Goal: Task Accomplishment & Management: Use online tool/utility

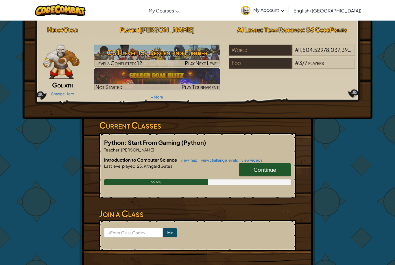
click at [58, 93] on link "Change Hero" at bounding box center [62, 93] width 23 height 5
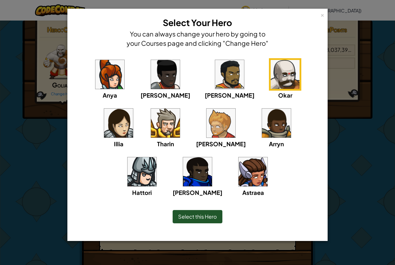
click at [206, 135] on img at bounding box center [220, 122] width 29 height 29
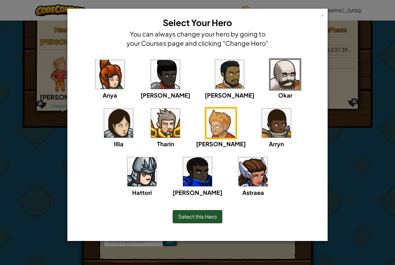
click at [151, 130] on img at bounding box center [165, 122] width 29 height 29
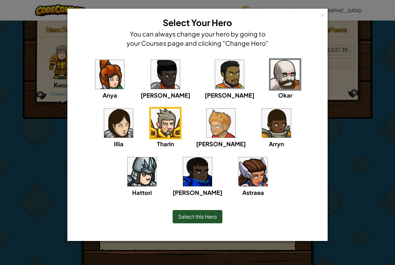
click at [206, 122] on img at bounding box center [220, 122] width 29 height 29
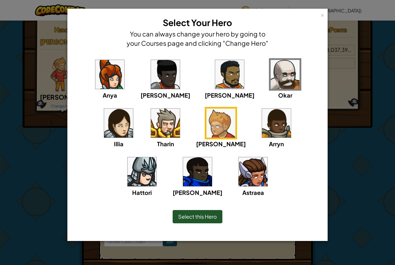
click at [98, 77] on img at bounding box center [109, 74] width 29 height 29
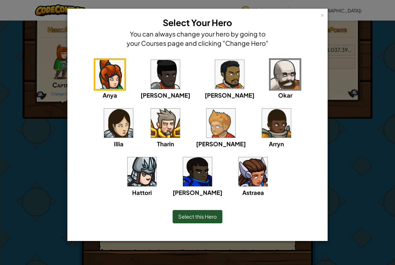
click at [151, 77] on img at bounding box center [165, 74] width 29 height 29
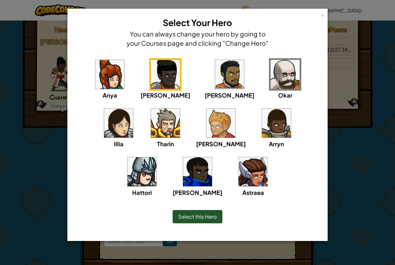
click at [215, 80] on img at bounding box center [229, 74] width 29 height 29
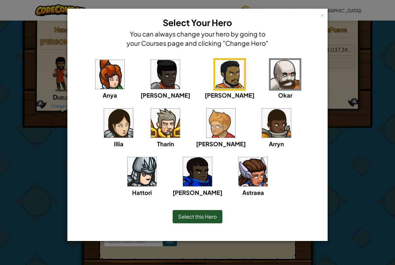
click at [271, 77] on img at bounding box center [285, 74] width 29 height 29
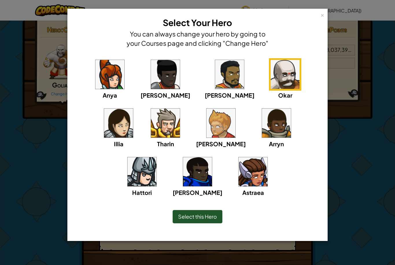
click at [133, 108] on img at bounding box center [118, 122] width 29 height 29
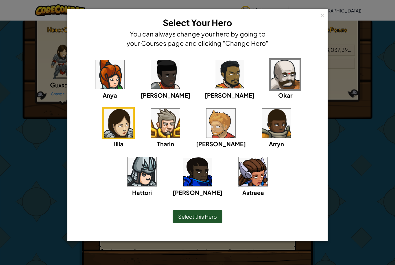
click at [212, 157] on img at bounding box center [197, 171] width 29 height 29
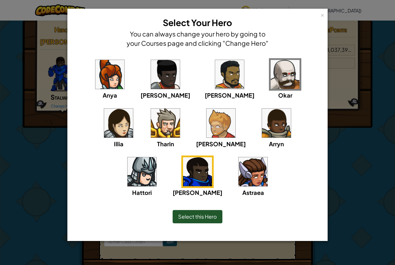
click at [239, 174] on img at bounding box center [253, 171] width 29 height 29
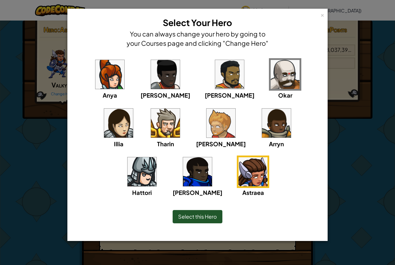
click at [156, 157] on img at bounding box center [142, 171] width 29 height 29
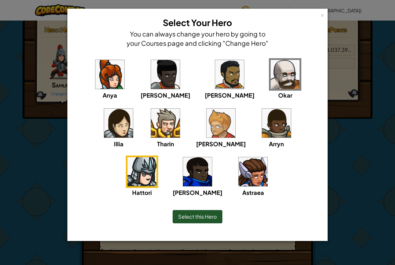
click at [239, 172] on img at bounding box center [253, 171] width 29 height 29
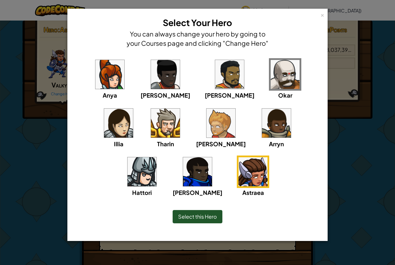
click at [202, 214] on span "Select this Hero" at bounding box center [197, 216] width 39 height 7
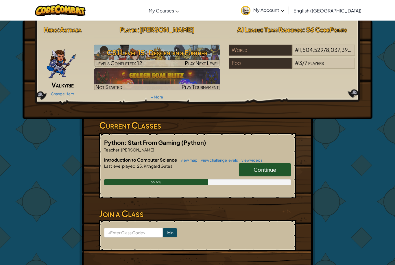
click at [63, 95] on link "Change Hero" at bounding box center [62, 93] width 23 height 5
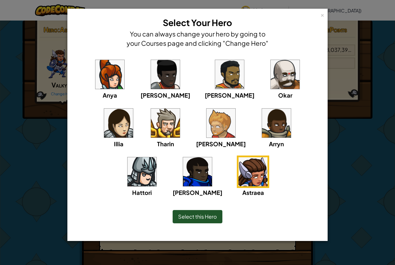
click at [156, 157] on img at bounding box center [142, 171] width 29 height 29
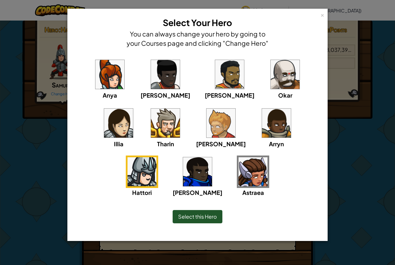
click at [206, 131] on img at bounding box center [220, 122] width 29 height 29
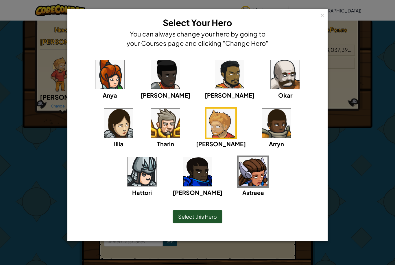
click at [239, 174] on img at bounding box center [253, 171] width 29 height 29
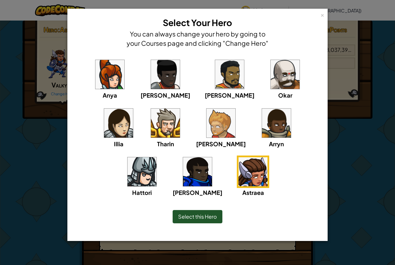
click at [181, 216] on span "Select this Hero" at bounding box center [197, 216] width 39 height 7
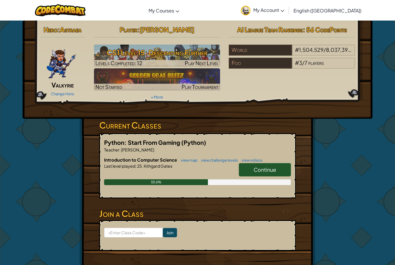
click at [67, 91] on div "Change Hero" at bounding box center [62, 93] width 45 height 9
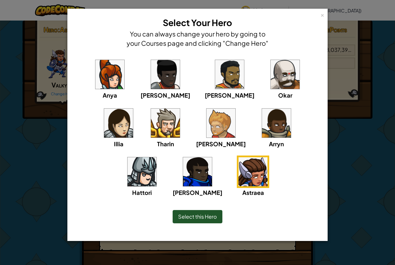
click at [151, 130] on img at bounding box center [165, 122] width 29 height 29
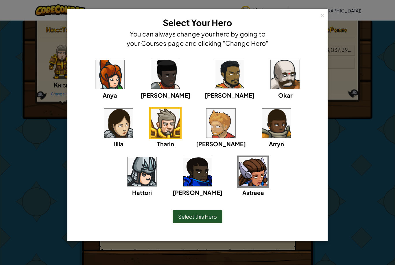
click at [271, 79] on img at bounding box center [285, 74] width 29 height 29
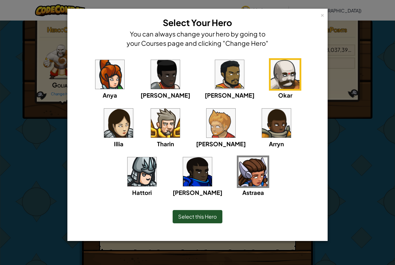
click at [197, 219] on div "Select this Hero" at bounding box center [198, 216] width 50 height 13
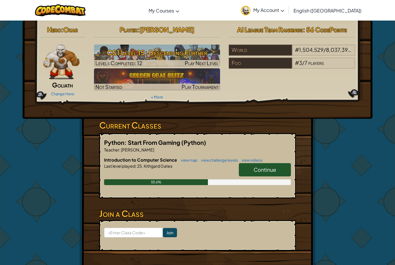
click at [274, 171] on span "Continue" at bounding box center [265, 169] width 23 height 7
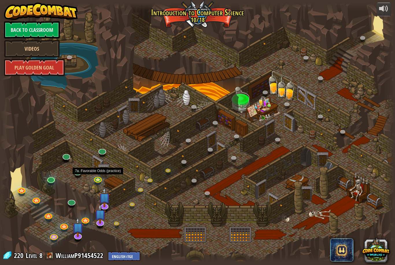
click at [96, 180] on link at bounding box center [98, 179] width 12 height 9
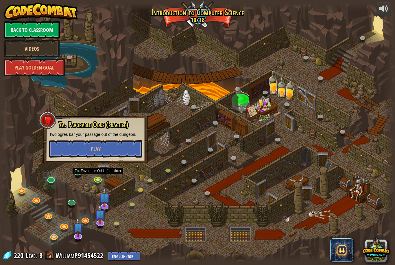
click at [113, 222] on link at bounding box center [118, 224] width 12 height 9
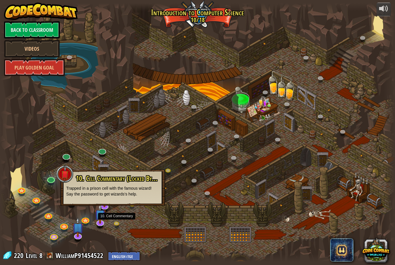
click at [104, 223] on link at bounding box center [100, 222] width 12 height 9
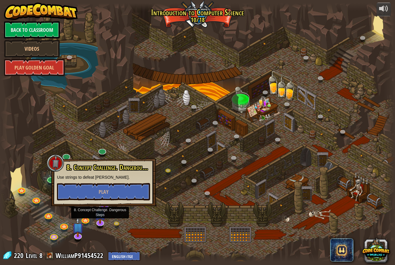
click at [161, 214] on div at bounding box center [197, 132] width 395 height 258
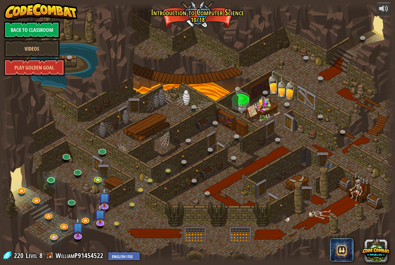
click at [107, 205] on img at bounding box center [105, 197] width 12 height 20
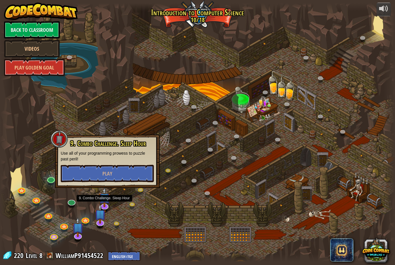
click at [102, 222] on img at bounding box center [100, 214] width 12 height 20
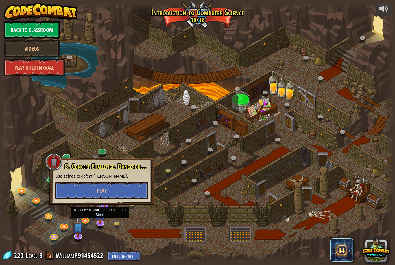
click at [179, 200] on div at bounding box center [197, 132] width 395 height 258
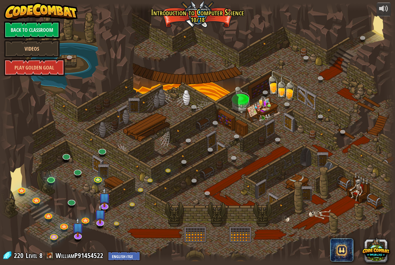
click at [82, 231] on img at bounding box center [78, 227] width 12 height 20
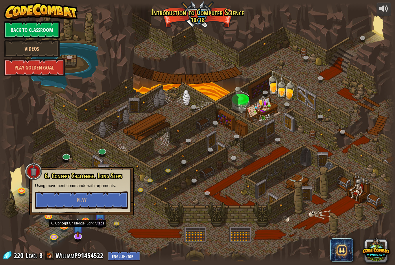
click at [115, 200] on button "Play" at bounding box center [81, 199] width 93 height 17
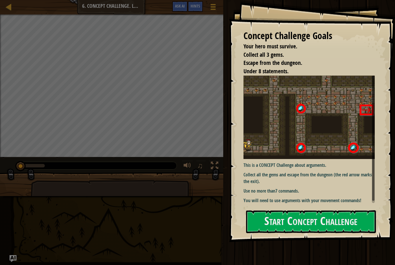
click at [287, 222] on button "Start Concept Challenge" at bounding box center [311, 221] width 130 height 23
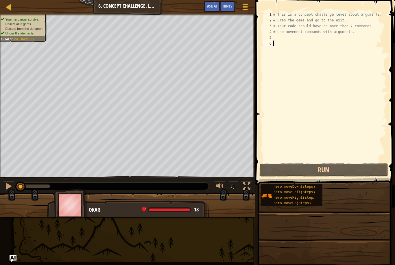
click at [307, 171] on button "Run" at bounding box center [323, 169] width 129 height 13
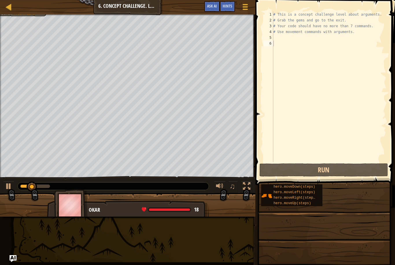
click at [328, 167] on button "Run" at bounding box center [323, 169] width 129 height 13
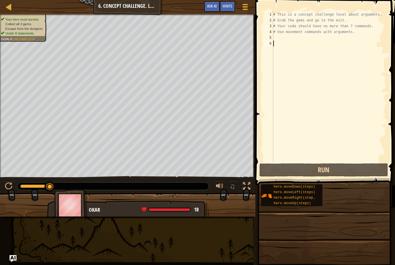
click at [10, 6] on div at bounding box center [8, 6] width 7 height 7
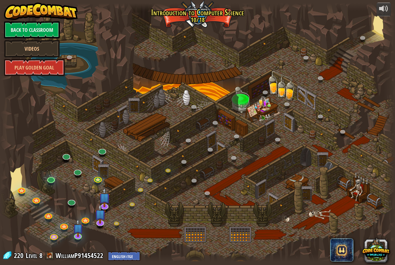
click at [265, 115] on div at bounding box center [197, 132] width 395 height 258
click at [360, 38] on link at bounding box center [364, 38] width 12 height 9
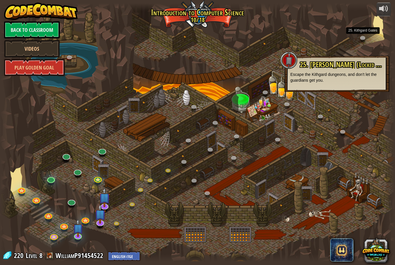
click at [377, 49] on div at bounding box center [197, 132] width 395 height 258
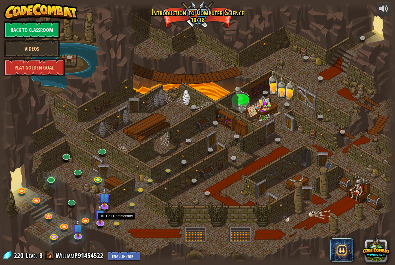
click at [119, 222] on link at bounding box center [118, 224] width 12 height 9
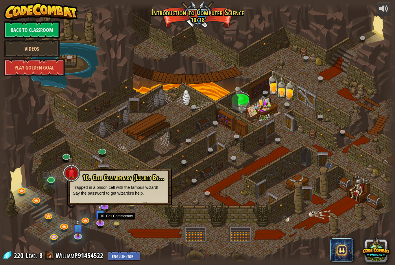
click at [102, 220] on img at bounding box center [100, 214] width 12 height 20
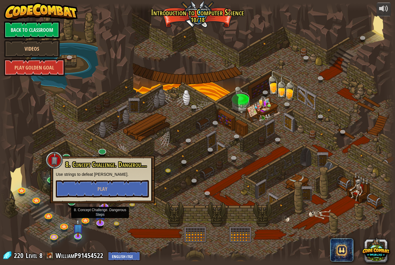
click at [128, 188] on button "Play" at bounding box center [102, 188] width 93 height 17
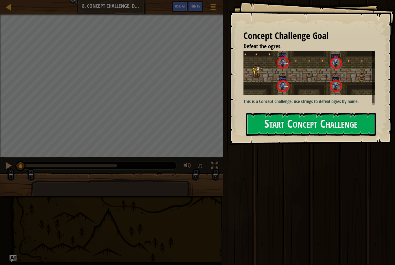
click at [320, 125] on button "Start Concept Challenge" at bounding box center [311, 124] width 130 height 23
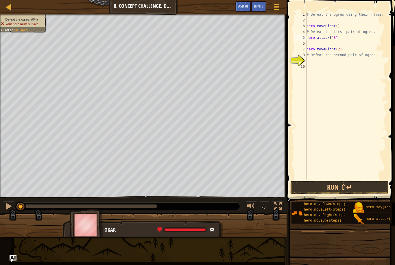
scroll to position [3, 3]
type textarea "hero.attack("Sog")"
type textarea "hero.attack("Gos")"
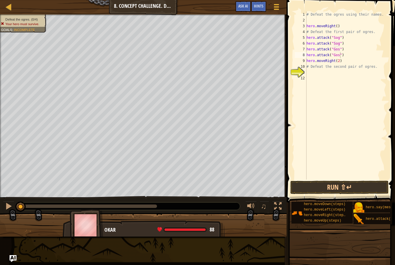
type textarea "hero.attack("Gos")"
click at [349, 189] on button "Run ⇧↵" at bounding box center [339, 186] width 98 height 13
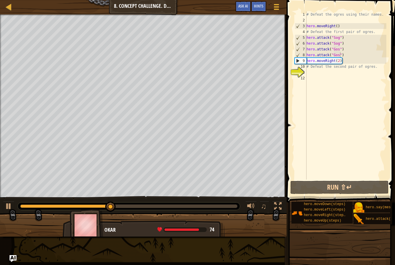
scroll to position [3, 0]
click at [315, 73] on div "# Defeat the ogres using their names. hero . moveRight ( ) # Defeat the first p…" at bounding box center [345, 101] width 81 height 179
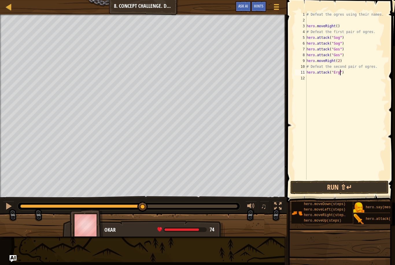
scroll to position [3, 3]
type textarea "hero.attack("Ergo")"
type textarea "hero.attack("Kro")"
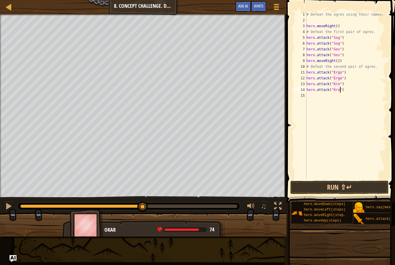
scroll to position [3, 3]
type textarea "hero.attack("Kro")"
click at [337, 189] on button "Run ⇧↵" at bounding box center [339, 186] width 98 height 13
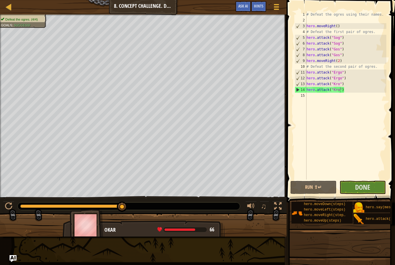
click at [373, 187] on button "Done" at bounding box center [362, 186] width 46 height 13
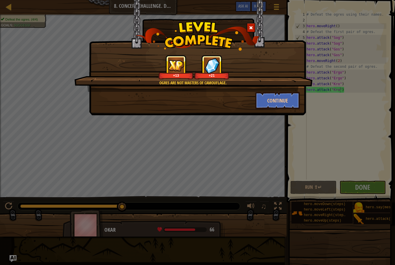
click at [283, 99] on button "Continue" at bounding box center [277, 100] width 45 height 17
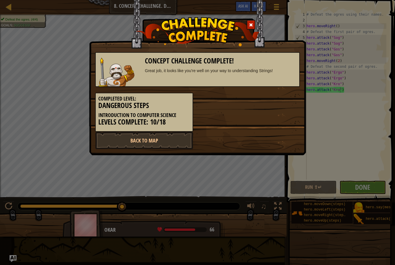
click at [154, 145] on link "Back to Map" at bounding box center [144, 140] width 98 height 17
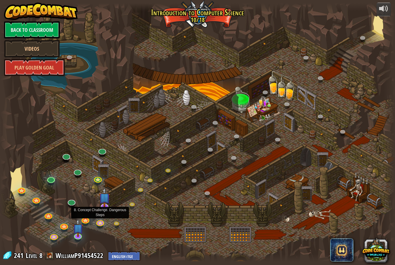
click at [100, 222] on link at bounding box center [100, 222] width 12 height 9
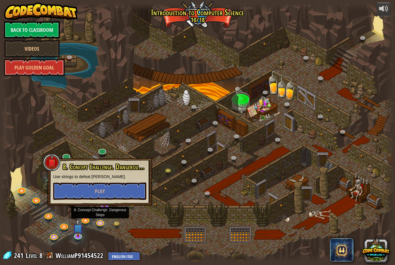
click at [119, 222] on link at bounding box center [118, 224] width 12 height 9
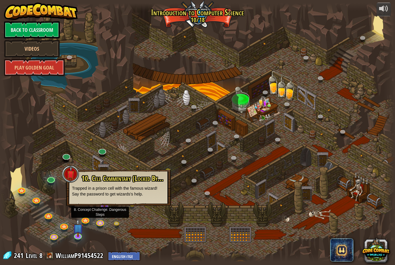
click at [104, 221] on link at bounding box center [100, 222] width 12 height 9
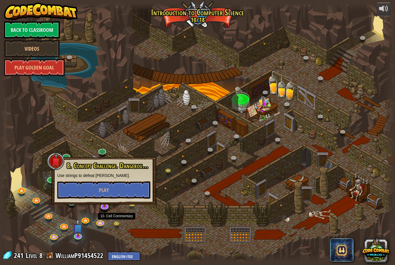
click at [115, 224] on link at bounding box center [118, 224] width 12 height 9
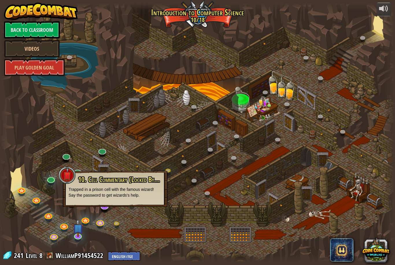
click at [143, 218] on div at bounding box center [197, 132] width 395 height 258
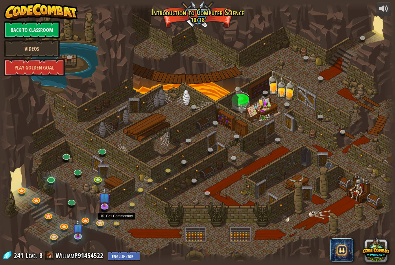
click at [117, 222] on link at bounding box center [118, 224] width 12 height 9
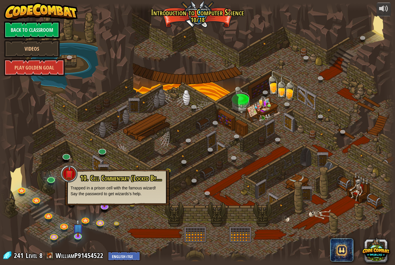
click at [148, 177] on span "10. Cell Commentary (Locked By Teacher)" at bounding box center [129, 178] width 98 height 10
click at [163, 213] on div at bounding box center [197, 132] width 395 height 258
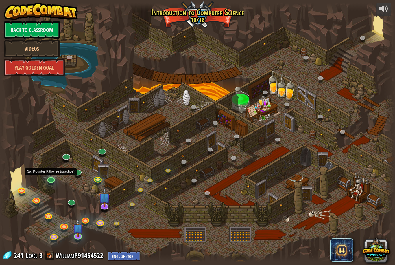
click at [51, 178] on link at bounding box center [51, 179] width 12 height 9
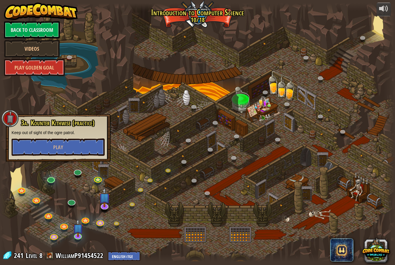
click at [167, 207] on div at bounding box center [197, 132] width 395 height 258
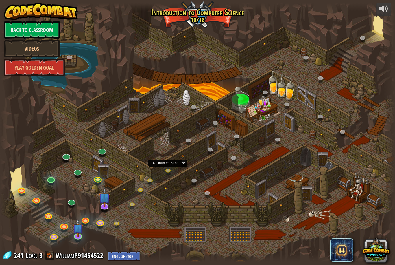
click at [167, 170] on link at bounding box center [169, 171] width 12 height 9
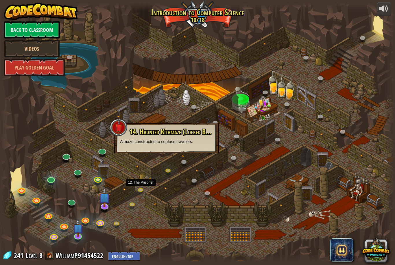
click at [144, 189] on link at bounding box center [142, 190] width 12 height 9
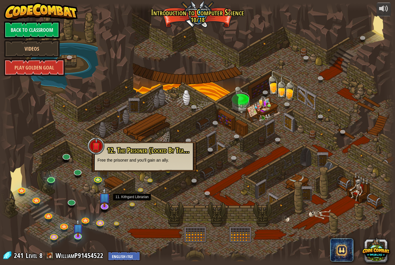
click at [136, 205] on link at bounding box center [134, 205] width 12 height 9
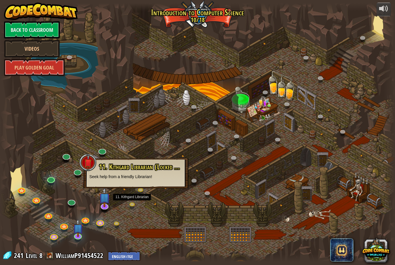
click at [142, 191] on link at bounding box center [142, 190] width 12 height 9
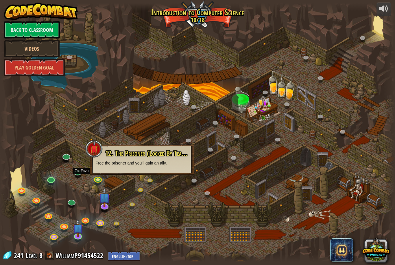
click at [100, 181] on link at bounding box center [98, 179] width 12 height 9
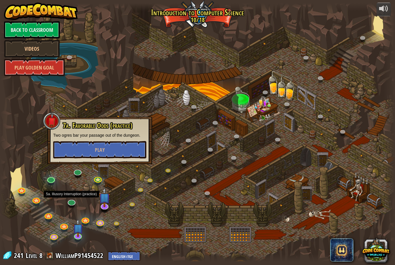
click at [72, 205] on div at bounding box center [71, 205] width 6 height 5
click at [102, 222] on link at bounding box center [100, 222] width 12 height 9
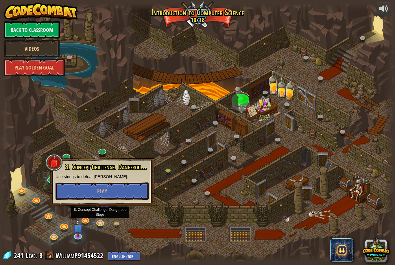
click at [103, 195] on button "Play" at bounding box center [102, 190] width 93 height 17
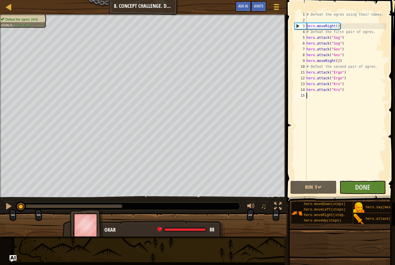
click at [10, 7] on div at bounding box center [8, 6] width 7 height 7
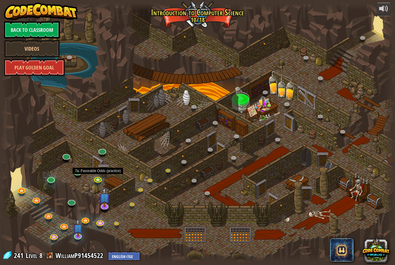
click at [100, 180] on link at bounding box center [98, 179] width 12 height 9
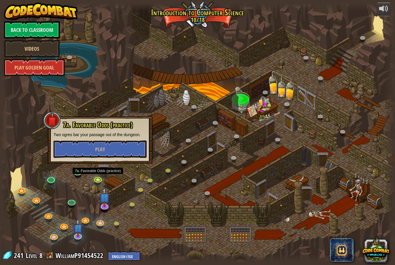
click at [132, 148] on button "Play" at bounding box center [99, 148] width 93 height 17
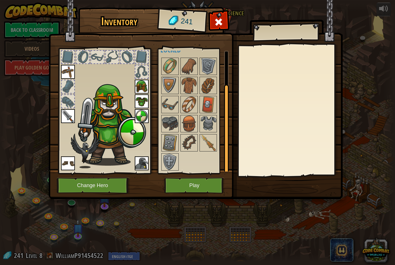
scroll to position [45, 0]
click at [212, 143] on img at bounding box center [208, 143] width 16 height 16
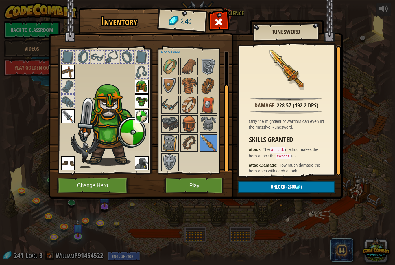
click at [143, 162] on img at bounding box center [142, 163] width 14 height 14
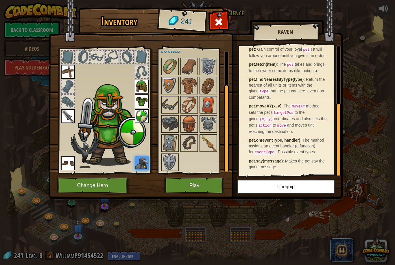
scroll to position [100, 0]
click at [208, 145] on img at bounding box center [208, 143] width 16 height 16
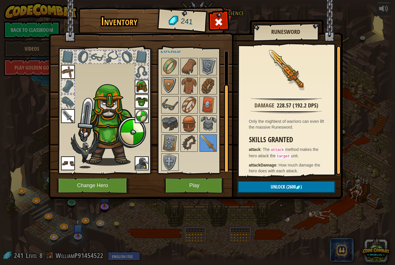
scroll to position [0, 0]
click at [300, 188] on img at bounding box center [298, 187] width 5 height 5
click at [293, 187] on span "(2600" at bounding box center [290, 186] width 11 height 6
click at [292, 184] on span "(2600" at bounding box center [290, 186] width 11 height 6
click at [294, 182] on button "Unlock (2600 )" at bounding box center [286, 187] width 97 height 12
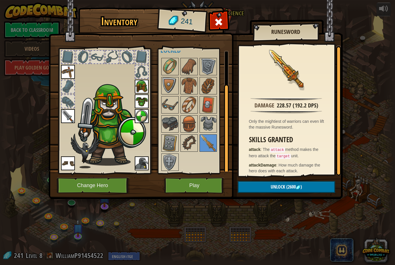
click at [117, 183] on button "Change Hero" at bounding box center [93, 185] width 73 height 16
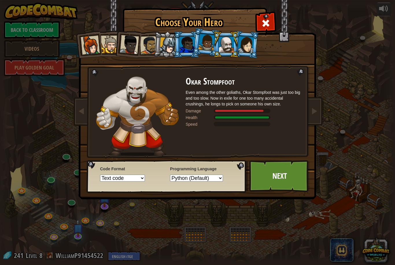
click at [170, 40] on div at bounding box center [168, 45] width 16 height 16
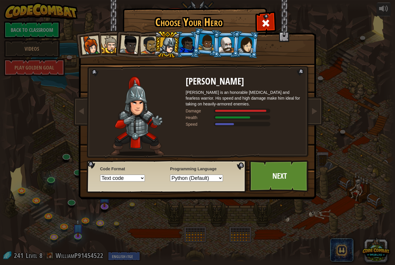
click at [227, 33] on li at bounding box center [226, 44] width 26 height 26
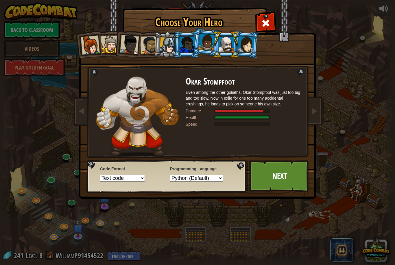
click at [86, 38] on div at bounding box center [90, 45] width 19 height 19
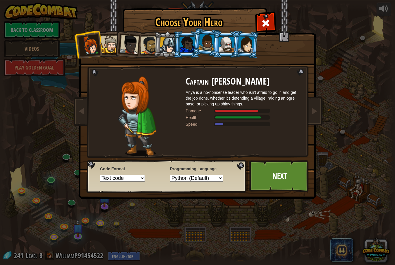
click at [110, 42] on div at bounding box center [110, 45] width 18 height 18
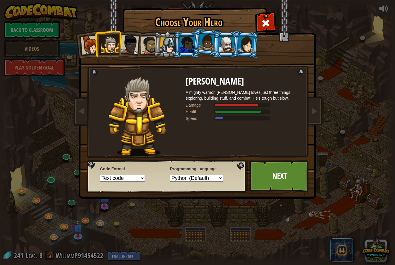
click at [129, 44] on div at bounding box center [129, 44] width 19 height 19
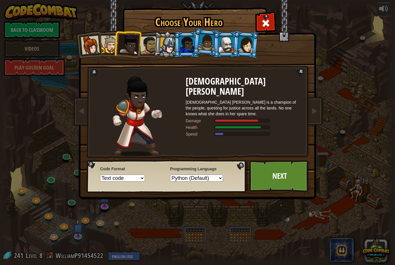
click at [153, 52] on div at bounding box center [149, 45] width 18 height 18
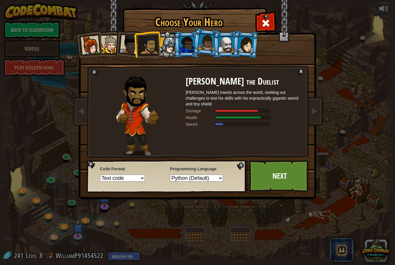
click at [165, 42] on div at bounding box center [168, 45] width 16 height 16
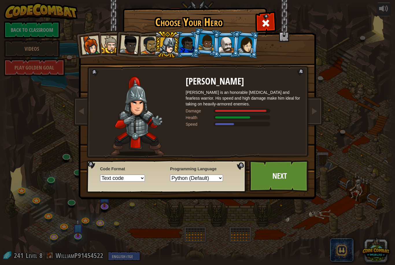
click at [191, 40] on div at bounding box center [187, 45] width 15 height 16
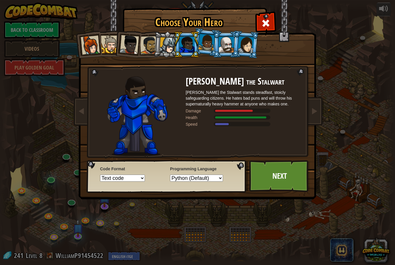
click at [252, 44] on div at bounding box center [246, 44] width 16 height 16
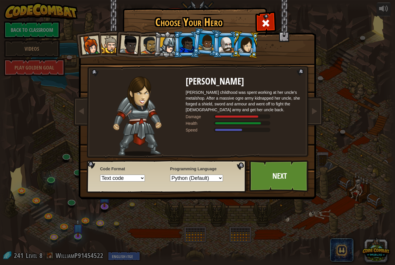
click at [228, 39] on div at bounding box center [226, 45] width 15 height 16
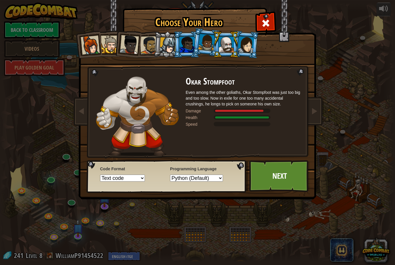
click at [234, 41] on div at bounding box center [226, 45] width 15 height 16
click at [208, 40] on div at bounding box center [206, 42] width 16 height 17
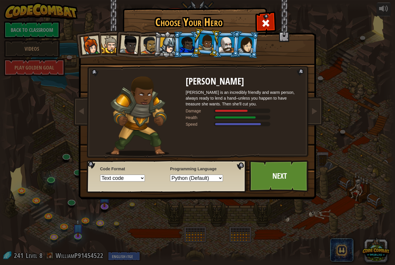
click at [187, 43] on div at bounding box center [187, 45] width 15 height 16
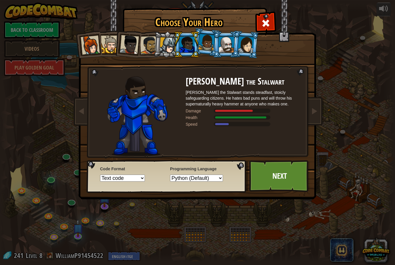
click at [226, 45] on div at bounding box center [226, 45] width 15 height 16
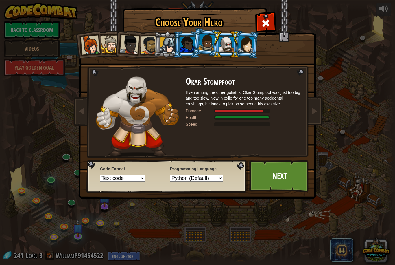
click at [267, 156] on img at bounding box center [198, 95] width 250 height 207
click at [274, 173] on link "Next" at bounding box center [279, 176] width 60 height 32
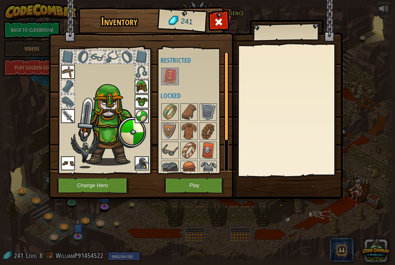
click at [136, 72] on div at bounding box center [141, 71] width 13 height 13
click at [173, 73] on img at bounding box center [170, 76] width 16 height 16
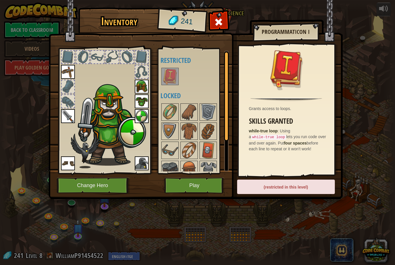
click at [213, 180] on button "Play" at bounding box center [194, 185] width 60 height 16
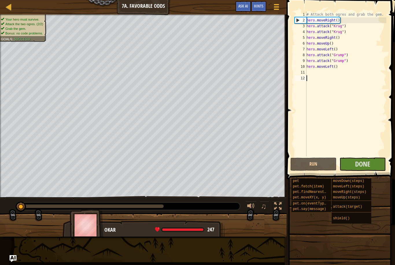
click at [363, 163] on span "Done" at bounding box center [362, 163] width 15 height 9
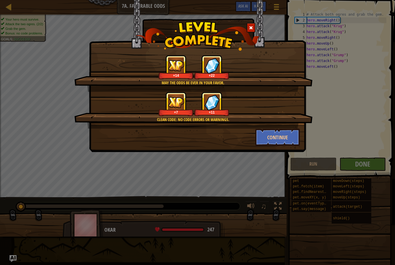
click at [281, 139] on button "Continue" at bounding box center [277, 136] width 45 height 17
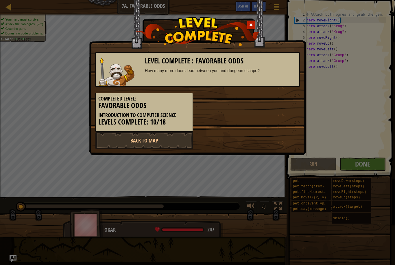
click at [153, 139] on link "Back to Map" at bounding box center [144, 140] width 98 height 17
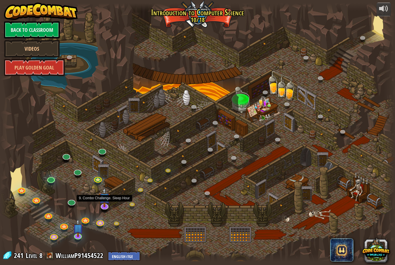
click at [108, 206] on img at bounding box center [105, 197] width 12 height 20
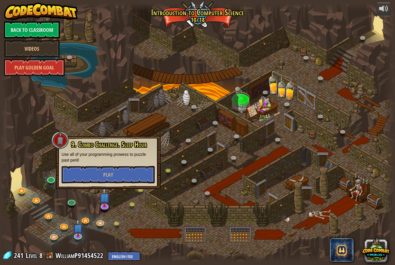
click at [138, 202] on div at bounding box center [197, 132] width 395 height 258
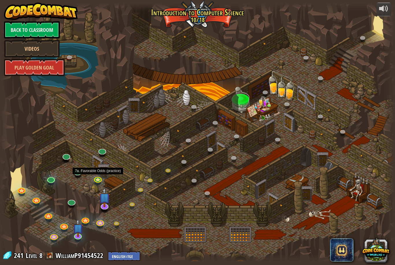
click at [97, 180] on link at bounding box center [98, 179] width 12 height 9
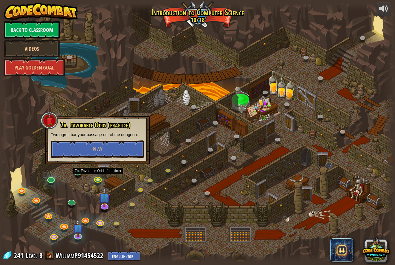
click at [124, 153] on button "Play" at bounding box center [97, 148] width 93 height 17
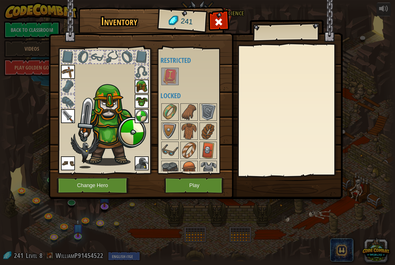
click at [178, 183] on button "Play" at bounding box center [194, 185] width 60 height 16
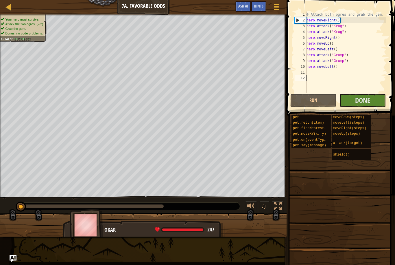
click at [357, 97] on span "Done" at bounding box center [362, 99] width 15 height 9
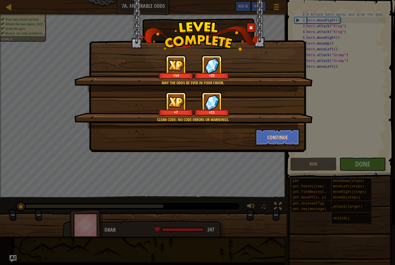
click at [287, 135] on button "Continue" at bounding box center [277, 136] width 45 height 17
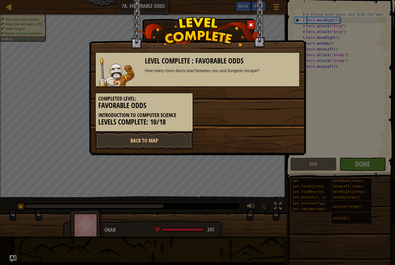
click at [159, 142] on link "Back to Map" at bounding box center [144, 140] width 98 height 17
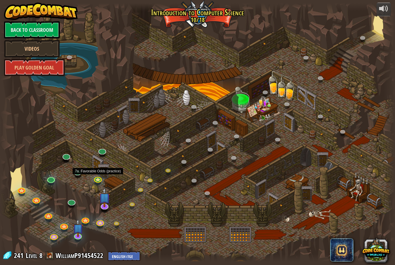
click at [96, 177] on link at bounding box center [98, 179] width 12 height 9
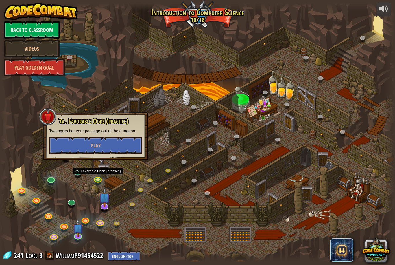
click at [125, 153] on button "Play" at bounding box center [95, 144] width 93 height 17
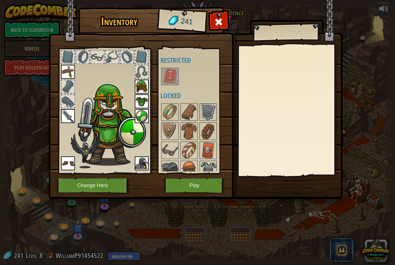
click at [205, 183] on button "Play" at bounding box center [194, 185] width 60 height 16
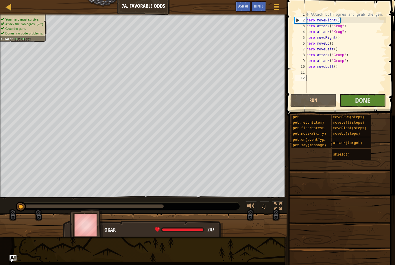
click at [354, 102] on button "Done" at bounding box center [362, 100] width 46 height 13
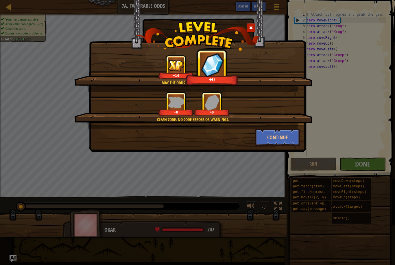
click at [277, 137] on button "Continue" at bounding box center [277, 136] width 45 height 17
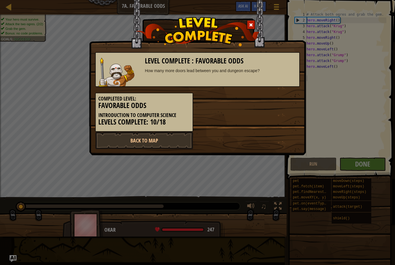
click at [190, 146] on link "Back to Map" at bounding box center [144, 140] width 98 height 17
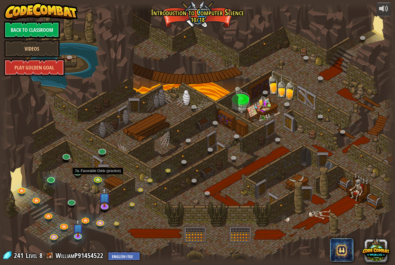
click at [99, 182] on link at bounding box center [98, 179] width 12 height 9
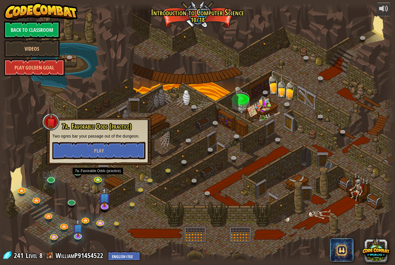
click at [129, 154] on button "Play" at bounding box center [98, 150] width 93 height 17
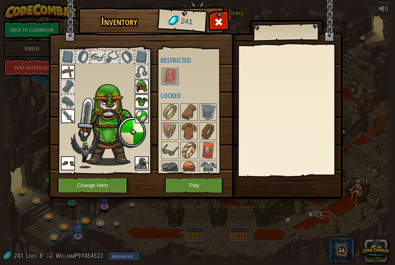
click at [192, 179] on button "Play" at bounding box center [194, 185] width 60 height 16
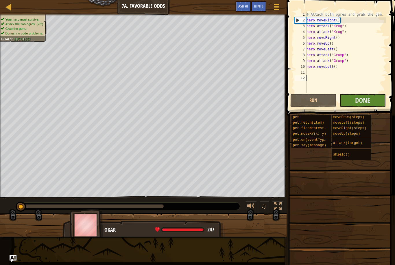
click at [355, 104] on button "Done" at bounding box center [362, 100] width 46 height 13
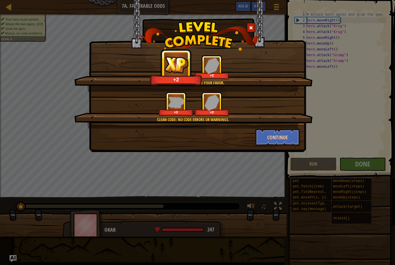
click at [267, 136] on button "Continue" at bounding box center [277, 136] width 45 height 17
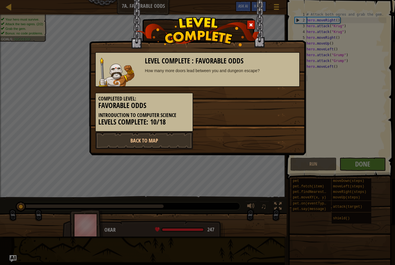
click at [164, 134] on link "Back to Map" at bounding box center [144, 140] width 98 height 17
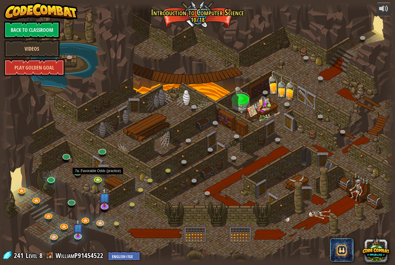
click at [99, 178] on link at bounding box center [98, 179] width 12 height 9
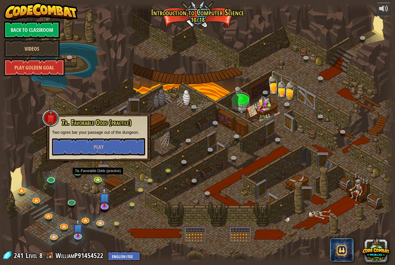
click at [137, 146] on button "Play" at bounding box center [98, 146] width 93 height 17
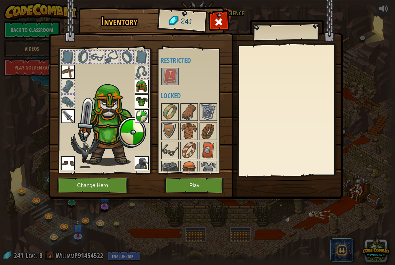
click at [191, 181] on button "Play" at bounding box center [194, 185] width 60 height 16
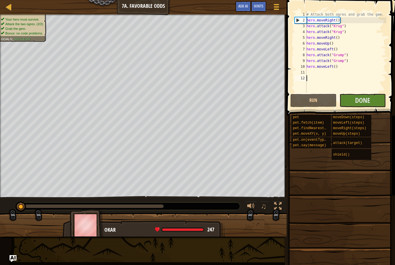
click at [348, 99] on button "Done" at bounding box center [362, 100] width 46 height 13
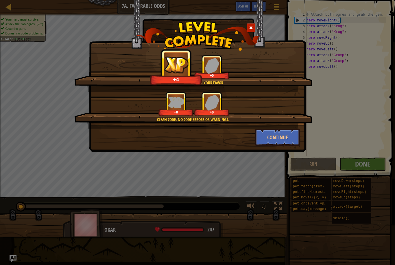
click at [285, 138] on button "Continue" at bounding box center [277, 136] width 45 height 17
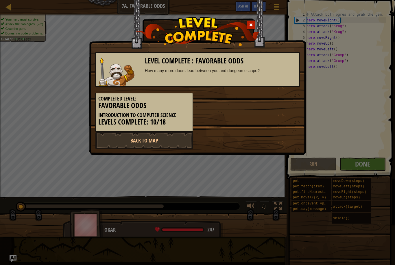
click at [174, 134] on link "Back to Map" at bounding box center [144, 140] width 98 height 17
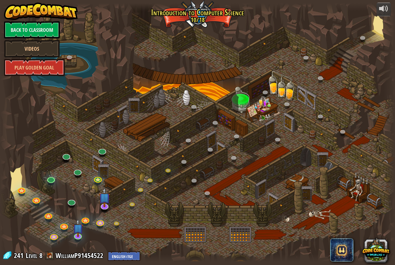
click at [100, 178] on link at bounding box center [98, 179] width 12 height 9
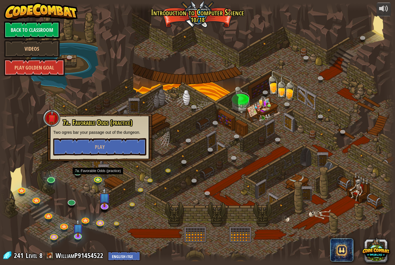
click at [113, 149] on button "Play" at bounding box center [99, 146] width 93 height 17
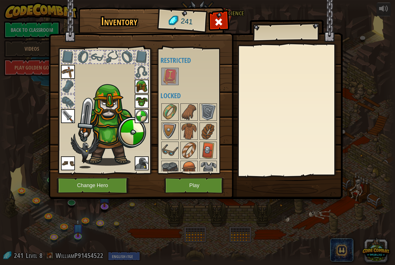
click at [181, 181] on button "Play" at bounding box center [194, 185] width 60 height 16
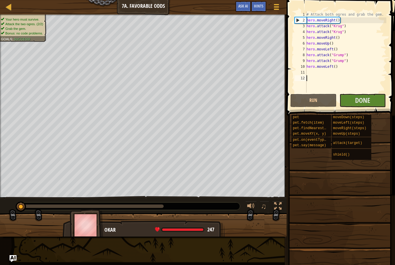
click at [359, 97] on span "Done" at bounding box center [362, 99] width 15 height 9
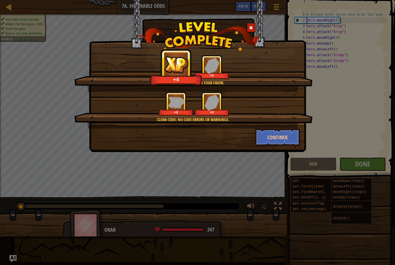
click at [279, 139] on button "Continue" at bounding box center [277, 136] width 45 height 17
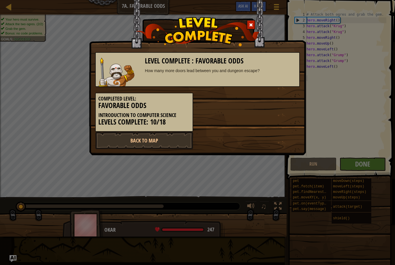
click at [165, 139] on link "Back to Map" at bounding box center [144, 140] width 98 height 17
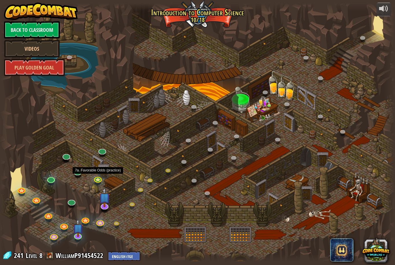
click at [97, 182] on div at bounding box center [98, 182] width 6 height 5
click at [99, 182] on link at bounding box center [98, 179] width 12 height 9
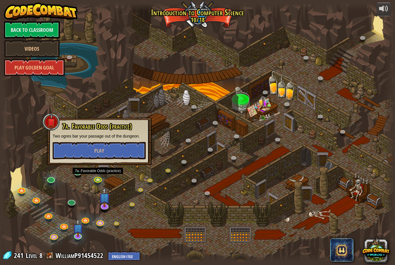
click at [116, 150] on button "Play" at bounding box center [99, 150] width 93 height 17
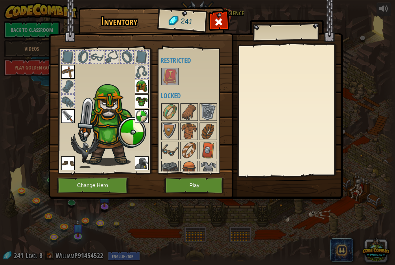
click at [197, 182] on button "Play" at bounding box center [194, 185] width 60 height 16
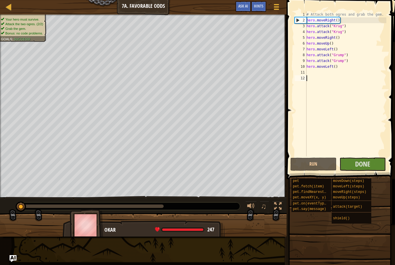
click at [366, 159] on span "Done" at bounding box center [362, 163] width 15 height 9
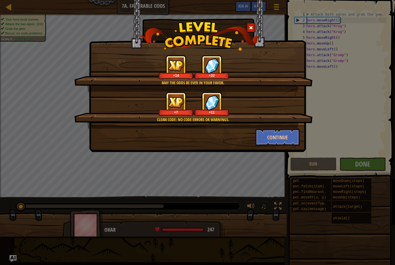
click at [277, 136] on button "Continue" at bounding box center [277, 136] width 45 height 17
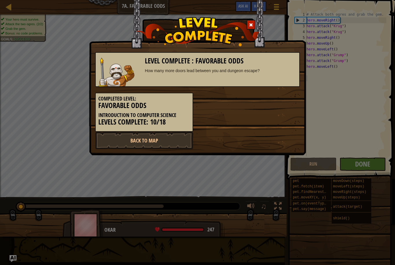
click at [160, 134] on link "Back to Map" at bounding box center [144, 140] width 98 height 17
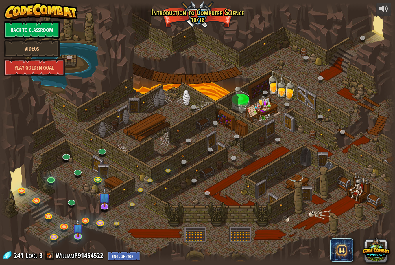
click at [102, 175] on div at bounding box center [197, 132] width 395 height 258
click at [99, 177] on link at bounding box center [98, 179] width 12 height 9
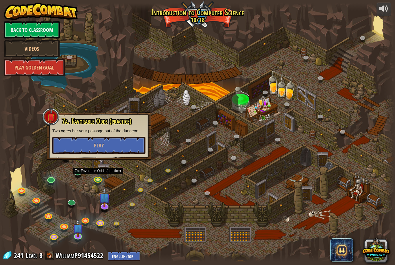
click at [126, 147] on button "Play" at bounding box center [98, 144] width 93 height 17
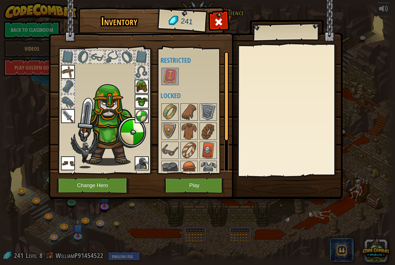
click at [222, 19] on span at bounding box center [218, 21] width 9 height 9
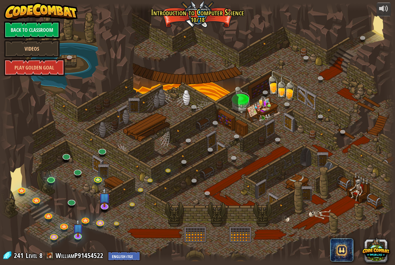
click at [101, 221] on link at bounding box center [100, 222] width 12 height 9
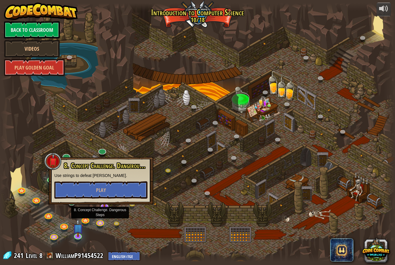
click at [119, 192] on button "Play" at bounding box center [100, 189] width 93 height 17
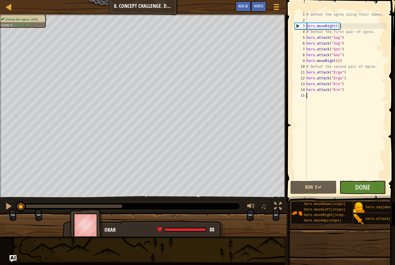
click at [366, 191] on span "Done" at bounding box center [362, 186] width 15 height 9
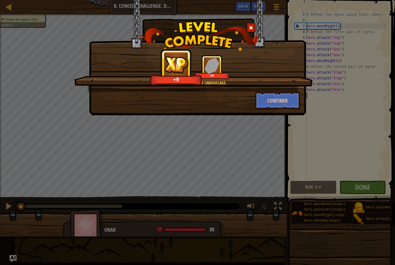
click at [283, 97] on button "Continue" at bounding box center [277, 100] width 45 height 17
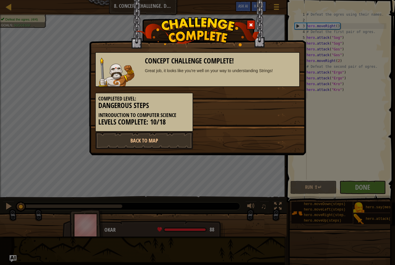
click at [162, 138] on link "Back to Map" at bounding box center [144, 140] width 98 height 17
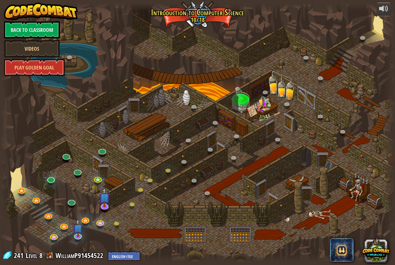
click at [104, 203] on img at bounding box center [105, 197] width 12 height 20
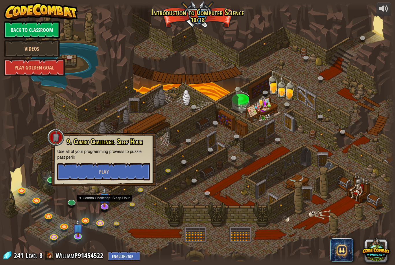
click at [128, 172] on button "Play" at bounding box center [103, 171] width 93 height 17
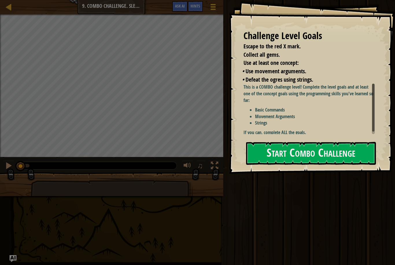
click at [315, 152] on button "Start Combo Challenge" at bounding box center [311, 153] width 130 height 23
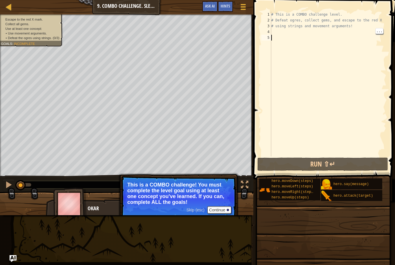
click at [276, 29] on div "# This is a COMBO challenge level. # Defeat [PERSON_NAME], collect gems, and es…" at bounding box center [328, 90] width 116 height 156
click at [276, 31] on div "# This is a COMBO challenge level. # Defeat [PERSON_NAME], collect gems, and es…" at bounding box center [328, 90] width 116 height 156
type textarea "m"
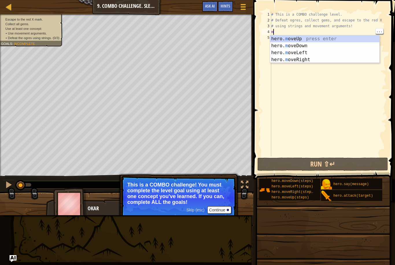
scroll to position [3, 0]
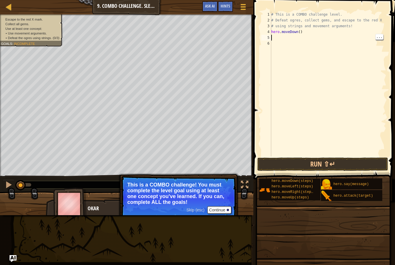
click at [274, 38] on div "# This is a COMBO challenge level. # Defeat [PERSON_NAME], collect gems, and es…" at bounding box center [328, 90] width 116 height 156
type textarea "r"
type textarea "hero.moveRight(2)"
click at [270, 42] on div "6" at bounding box center [266, 43] width 10 height 6
type textarea "h"
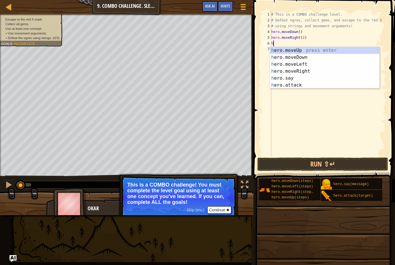
click at [298, 64] on div "h ero.moveUp press enter h ero.moveDown press enter h ero.moveLeft press enter …" at bounding box center [324, 75] width 109 height 56
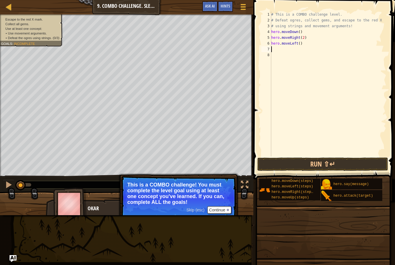
type textarea "h"
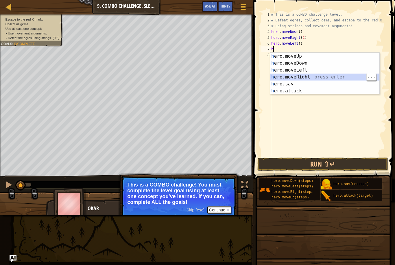
click at [307, 68] on div "h ero.moveUp press enter h ero.moveDown press enter h ero.moveLeft press enter …" at bounding box center [324, 81] width 109 height 56
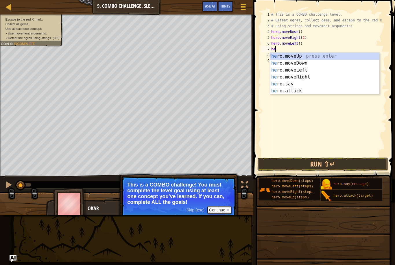
type textarea "h"
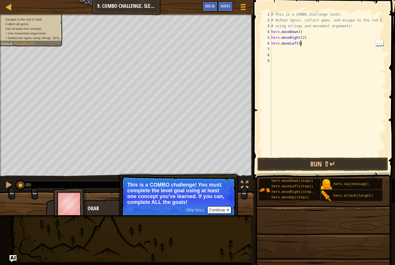
scroll to position [3, 3]
type textarea "hero.moveLeft(2)"
click at [299, 165] on button "Run ⇧↵" at bounding box center [322, 163] width 131 height 13
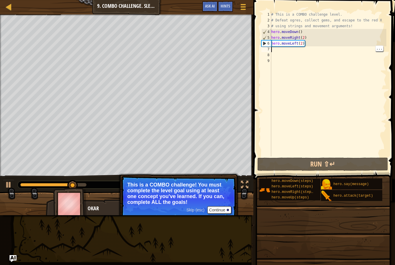
scroll to position [3, 0]
click at [273, 51] on div "# This is a COMBO challenge level. # Defeat [PERSON_NAME], collect gems, and es…" at bounding box center [328, 90] width 116 height 156
type textarea "m"
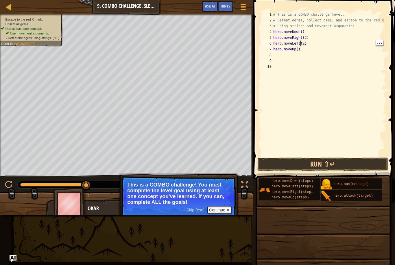
click at [298, 50] on div "# This is a COMBO challenge level. # Defeat [PERSON_NAME], collect gems, and es…" at bounding box center [329, 90] width 115 height 156
type textarea "hero.moveUp(2)"
type textarea "hero.attack("")"
click at [306, 161] on button "Run ⇧↵" at bounding box center [322, 163] width 131 height 13
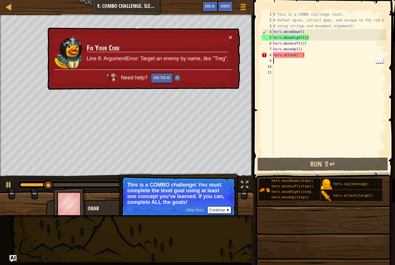
click at [302, 56] on div "# This is a COMBO challenge level. # Defeat [PERSON_NAME], collect gems, and es…" at bounding box center [329, 90] width 114 height 156
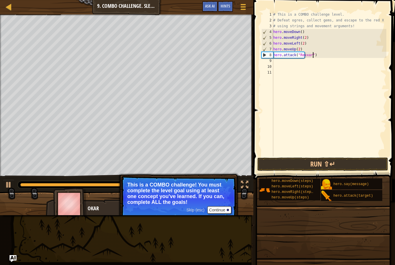
scroll to position [3, 3]
type textarea "hero.attack("Rexxar")"
click at [324, 162] on button "Run ⇧↵" at bounding box center [322, 163] width 131 height 13
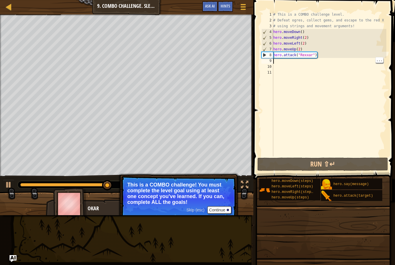
scroll to position [3, 0]
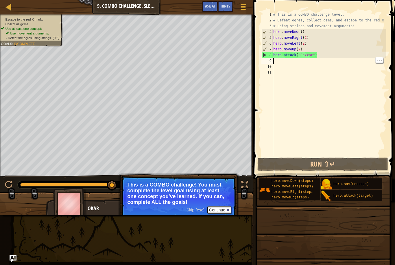
click at [277, 61] on div "# This is a COMBO challenge level. # Defeat [PERSON_NAME], collect gems, and es…" at bounding box center [329, 90] width 114 height 156
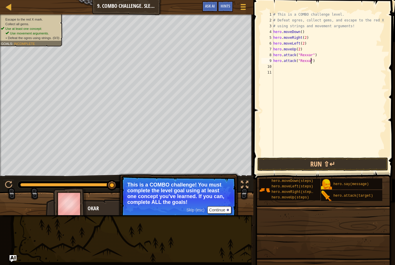
type textarea "hero.attack("Rexxar")"
click at [275, 66] on div "# This is a COMBO challenge level. # Defeat [PERSON_NAME], collect gems, and es…" at bounding box center [329, 90] width 114 height 156
type textarea "h"
click at [313, 158] on button "Run ⇧↵" at bounding box center [322, 163] width 131 height 13
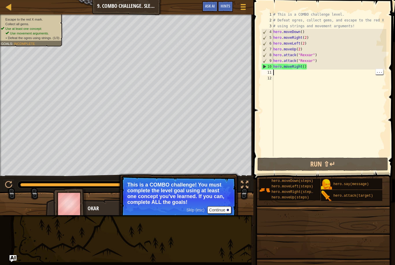
click at [279, 72] on div "# This is a COMBO challenge level. # Defeat [PERSON_NAME], collect gems, and es…" at bounding box center [329, 90] width 114 height 156
type textarea "l"
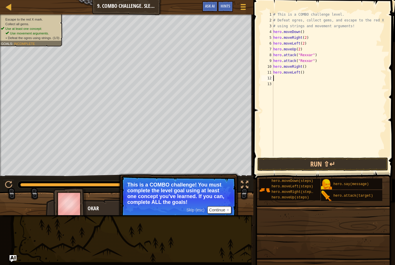
type textarea "d"
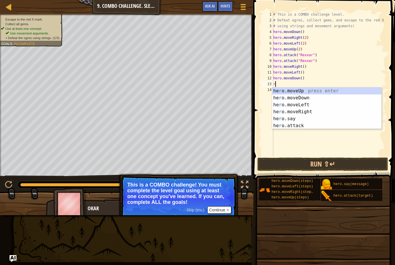
type textarea "ri"
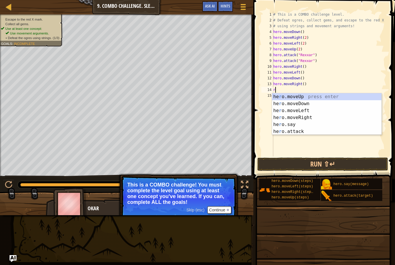
type textarea "ri"
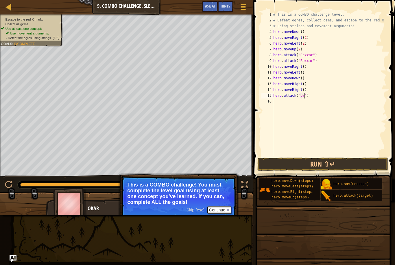
scroll to position [3, 3]
type textarea "hero.attack("Ursa")"
type textarea "m"
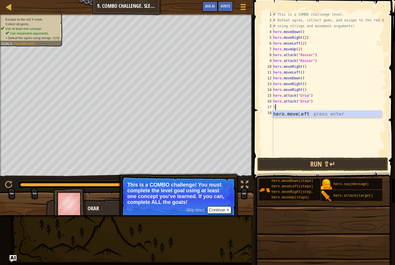
type textarea "le"
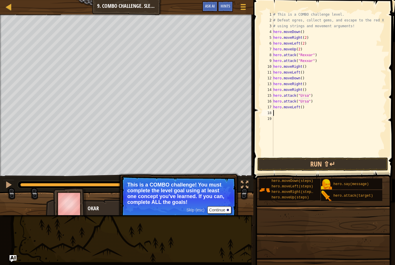
type textarea "l"
click at [337, 163] on button "Run ⇧↵" at bounding box center [322, 163] width 131 height 13
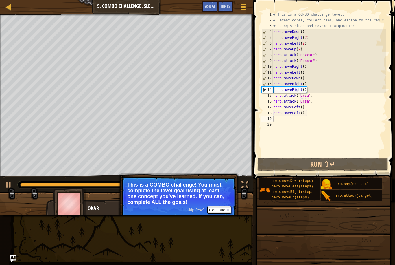
click at [195, 211] on span "Skip (esc)" at bounding box center [196, 209] width 18 height 5
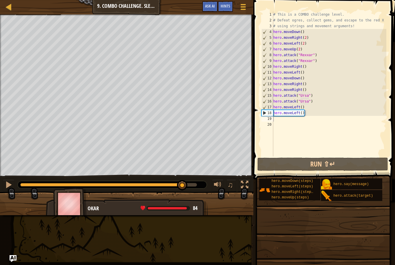
click at [8, 186] on div at bounding box center [9, 185] width 8 height 8
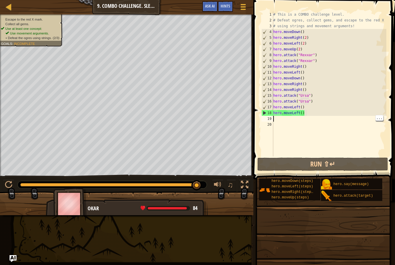
click at [282, 117] on div "# This is a COMBO challenge level. # Defeat [PERSON_NAME], collect gems, and es…" at bounding box center [329, 90] width 114 height 156
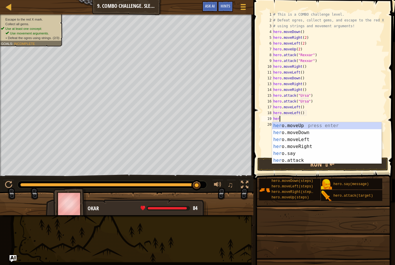
type textarea "h"
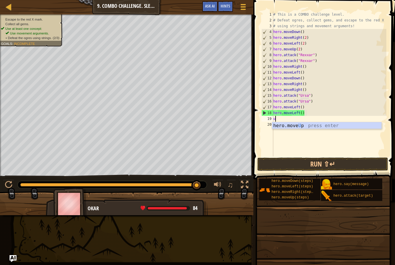
type textarea "up"
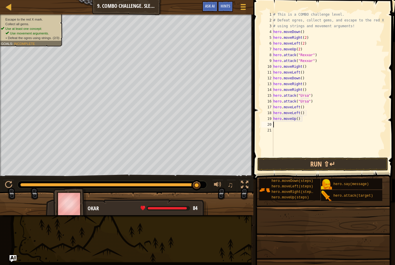
type textarea "l"
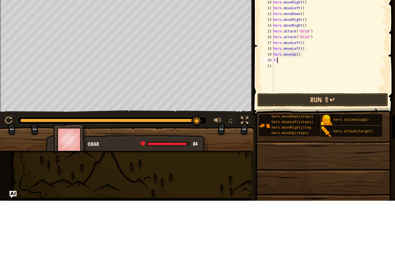
type textarea "f"
type textarea "r"
type textarea "hero.attack("")"
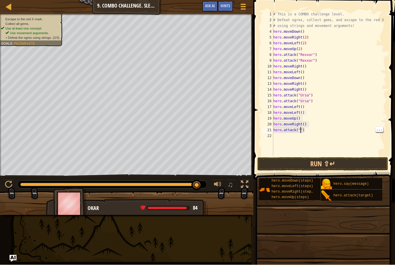
click at [300, 131] on div "# This is a COMBO challenge level. # Defeat [PERSON_NAME], collect gems, and es…" at bounding box center [329, 90] width 114 height 156
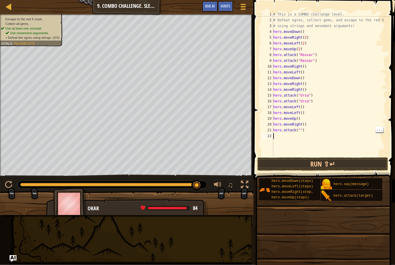
type textarea "b"
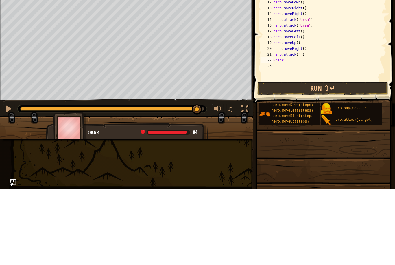
scroll to position [3, 0]
type textarea "B"
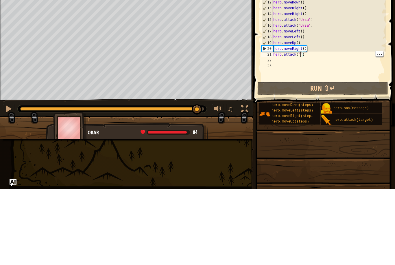
click at [302, 55] on div "# This is a COMBO challenge level. # Defeat [PERSON_NAME], collect gems, and es…" at bounding box center [329, 90] width 114 height 156
click at [303, 57] on div "# This is a COMBO challenge level. # Defeat [PERSON_NAME], collect gems, and es…" at bounding box center [329, 90] width 114 height 156
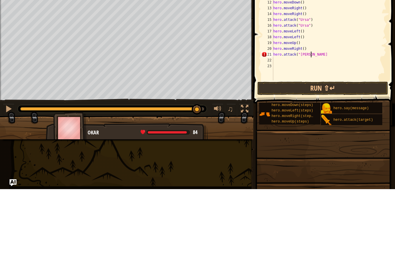
scroll to position [3, 3]
type textarea "hero.attack("Brack")"
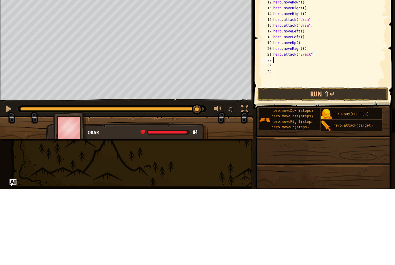
scroll to position [3, 0]
type textarea "h"
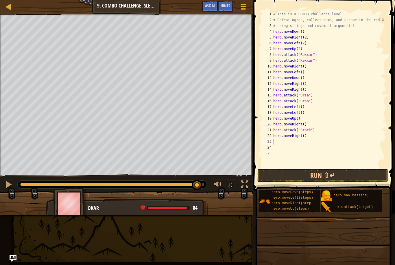
click at [302, 173] on button "Run ⇧↵" at bounding box center [322, 175] width 131 height 13
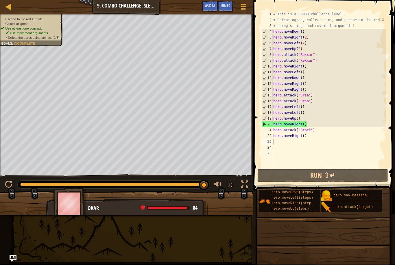
type textarea "hero.attack("Brack")"
click at [318, 132] on div "# This is a COMBO challenge level. # Defeat [PERSON_NAME], collect gems, and es…" at bounding box center [329, 96] width 114 height 168
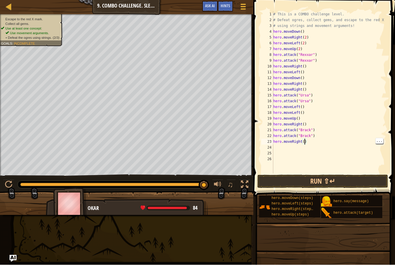
scroll to position [3, 3]
click at [304, 143] on div "# This is a COMBO challenge level. # Defeat [PERSON_NAME], collect gems, and es…" at bounding box center [329, 99] width 114 height 174
click at [351, 176] on button "Run ⇧↵" at bounding box center [322, 181] width 131 height 13
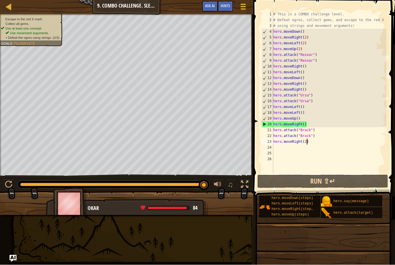
click at [266, 126] on div "20" at bounding box center [268, 124] width 12 height 6
click at [333, 179] on button "Run ⇧↵" at bounding box center [322, 181] width 131 height 13
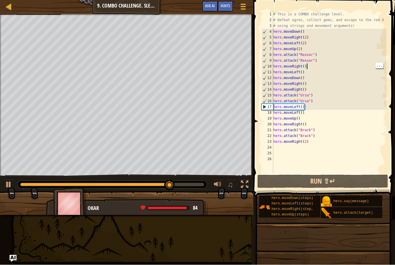
click at [309, 67] on div "# This is a COMBO challenge level. # Defeat [PERSON_NAME], collect gems, and es…" at bounding box center [329, 99] width 114 height 174
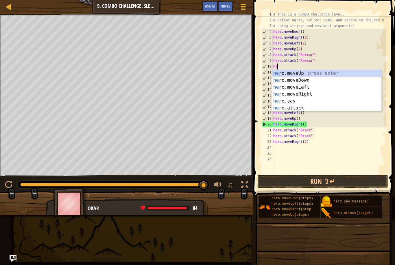
scroll to position [3, 0]
type textarea "h"
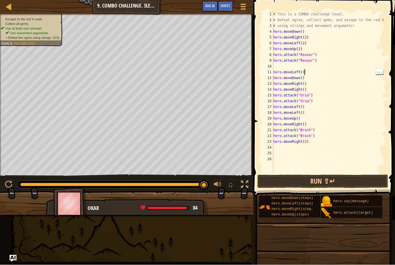
click at [309, 73] on div "# This is a COMBO challenge level. # Defeat [PERSON_NAME], collect gems, and es…" at bounding box center [329, 99] width 114 height 174
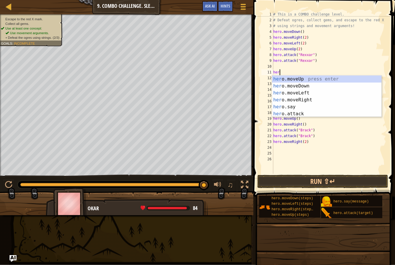
type textarea "h"
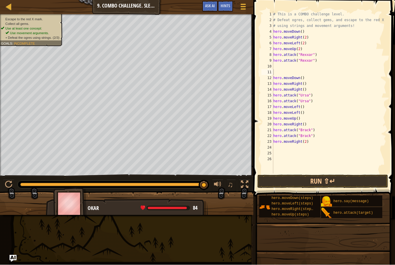
click at [329, 180] on button "Run ⇧↵" at bounding box center [322, 181] width 131 height 13
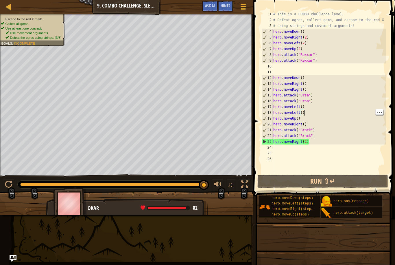
click at [303, 113] on div "# This is a COMBO challenge level. # Defeat [PERSON_NAME], collect gems, and es…" at bounding box center [329, 99] width 114 height 174
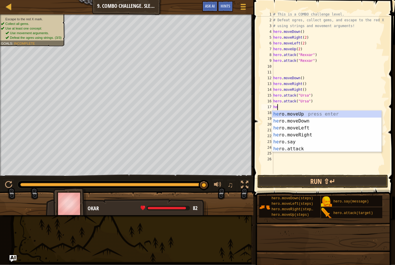
type textarea "h"
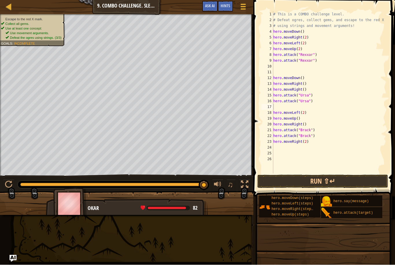
click at [312, 179] on button "Run ⇧↵" at bounding box center [322, 181] width 131 height 13
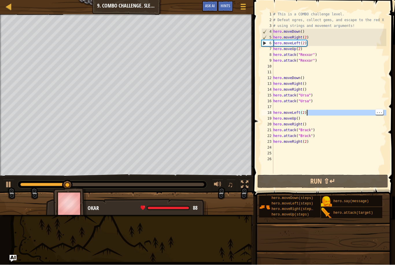
type textarea "hero.attack("Brack")"
click at [365, 136] on div "# This is a COMBO challenge level. # Defeat [PERSON_NAME], collect gems, and es…" at bounding box center [329, 99] width 114 height 174
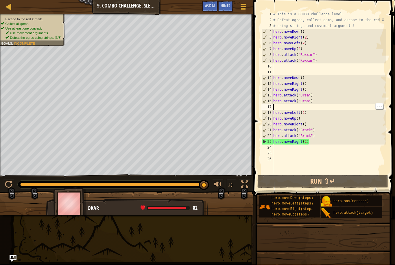
click at [306, 106] on div "# This is a COMBO challenge level. # Defeat [PERSON_NAME], collect gems, and es…" at bounding box center [329, 99] width 114 height 174
type textarea "hero.attack("Ursa")"
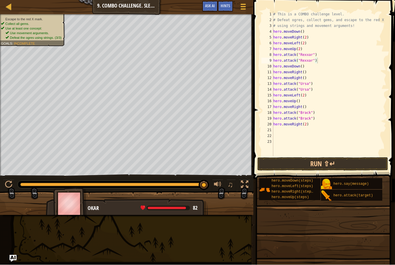
click at [326, 160] on button "Run ⇧↵" at bounding box center [322, 163] width 131 height 13
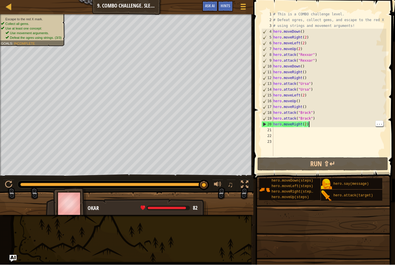
click at [307, 124] on div "# This is a COMBO challenge level. # Defeat [PERSON_NAME], collect gems, and es…" at bounding box center [329, 90] width 114 height 156
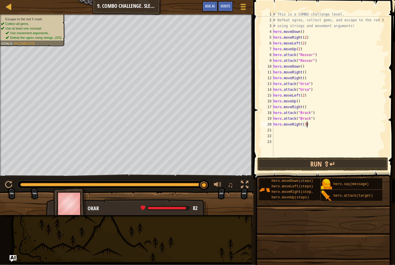
scroll to position [3, 3]
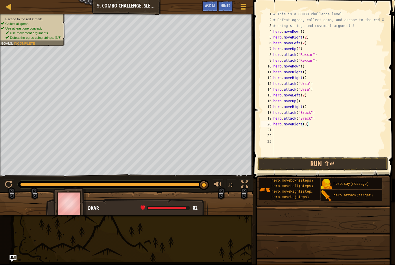
click at [335, 161] on button "Run ⇧↵" at bounding box center [322, 163] width 131 height 13
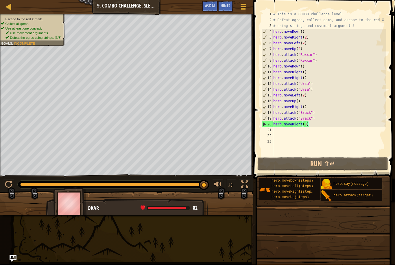
click at [330, 166] on button "Run ⇧↵" at bounding box center [322, 163] width 131 height 13
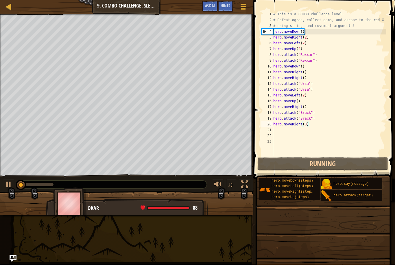
click at [324, 165] on button "Running" at bounding box center [322, 163] width 131 height 13
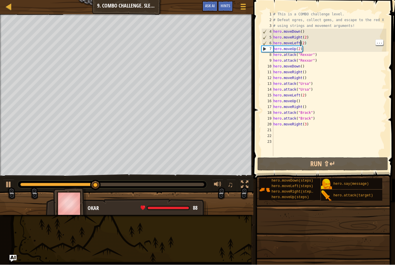
click at [337, 166] on button "Run ⇧↵" at bounding box center [322, 163] width 131 height 13
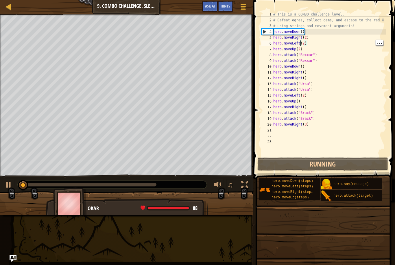
click at [302, 48] on div "# This is a COMBO challenge level. # Defeat [PERSON_NAME], collect gems, and es…" at bounding box center [329, 90] width 114 height 156
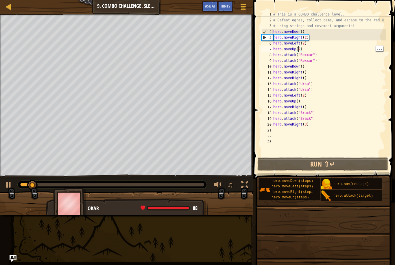
click at [300, 51] on div "# This is a COMBO challenge level. # Defeat [PERSON_NAME], collect gems, and es…" at bounding box center [329, 90] width 114 height 156
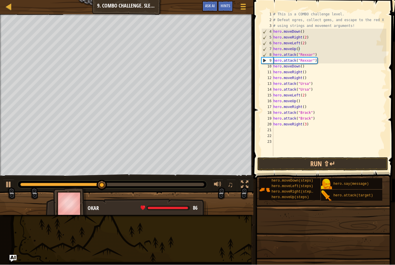
click at [348, 165] on button "Run ⇧↵" at bounding box center [322, 163] width 131 height 13
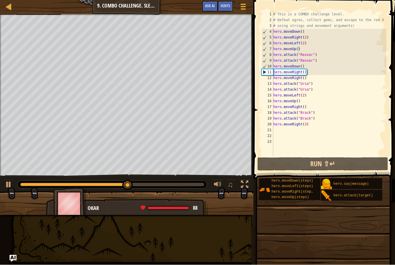
click at [330, 163] on button "Run ⇧↵" at bounding box center [322, 163] width 131 height 13
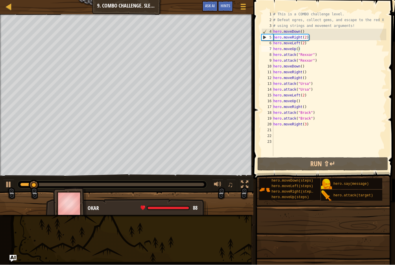
click at [324, 162] on button "Run ⇧↵" at bounding box center [322, 163] width 131 height 13
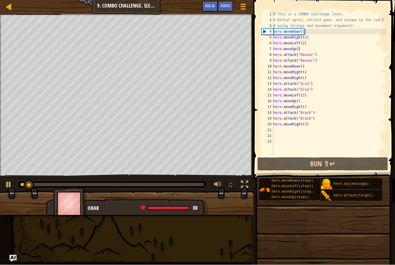
click at [12, 184] on div at bounding box center [9, 185] width 8 height 8
click at [321, 53] on div "# This is a COMBO challenge level. # Defeat [PERSON_NAME], collect gems, and es…" at bounding box center [329, 90] width 114 height 156
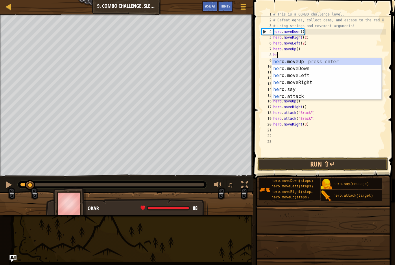
scroll to position [3, 0]
type textarea "h"
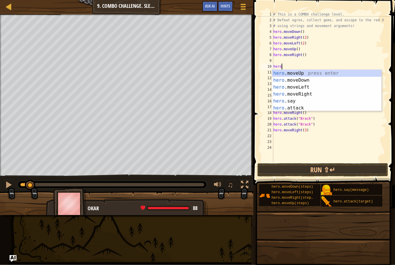
type textarea "h"
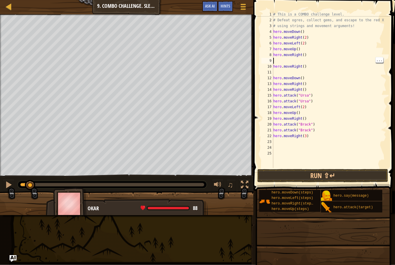
type textarea "hero.moveRight()"
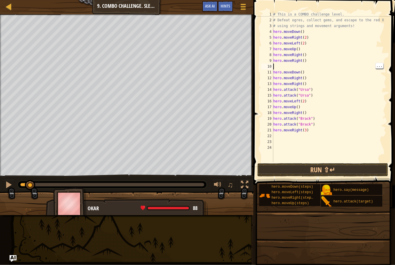
click at [275, 68] on div "# This is a COMBO challenge level. # Defeat [PERSON_NAME], collect gems, and es…" at bounding box center [329, 93] width 114 height 162
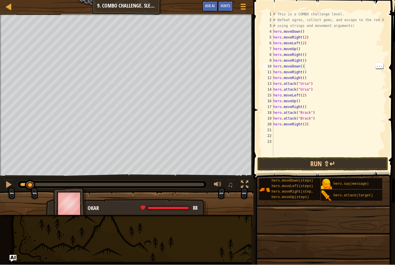
click at [310, 126] on div "# This is a COMBO challenge level. # Defeat [PERSON_NAME], collect gems, and es…" at bounding box center [329, 90] width 114 height 156
click at [310, 105] on div "# This is a COMBO challenge level. # Defeat [PERSON_NAME], collect gems, and es…" at bounding box center [329, 90] width 114 height 156
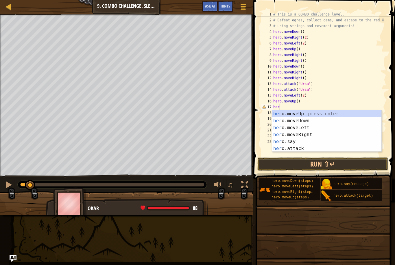
type textarea "h"
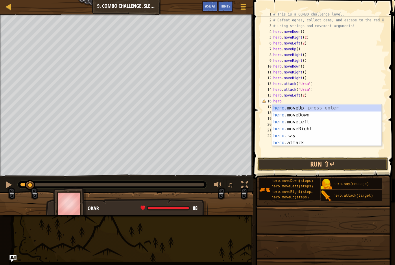
type textarea "h"
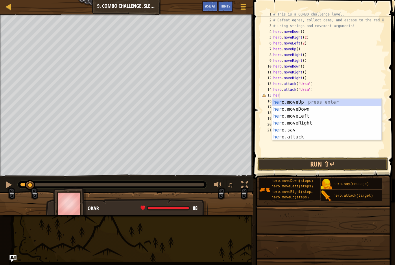
type textarea "h"
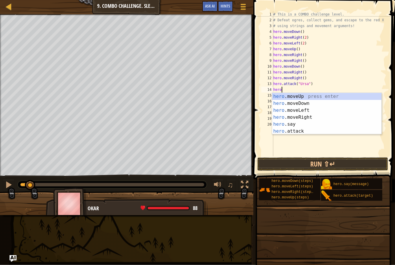
type textarea "h"
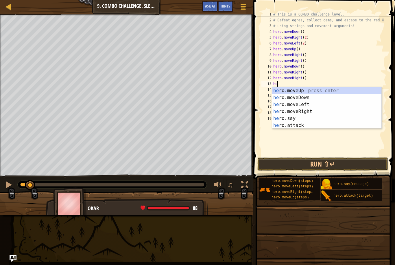
type textarea "h"
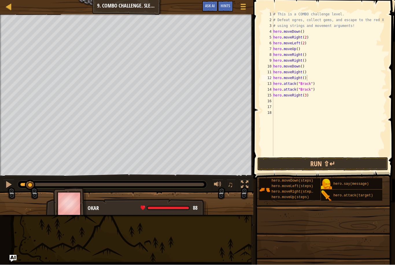
click at [338, 163] on button "Run ⇧↵" at bounding box center [322, 163] width 131 height 13
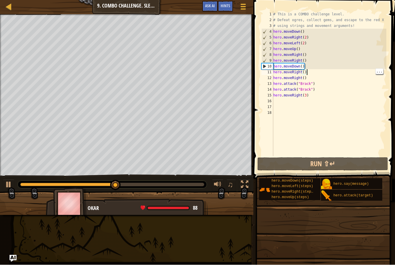
click at [309, 63] on div "# This is a COMBO challenge level. # Defeat [PERSON_NAME], collect gems, and es…" at bounding box center [329, 90] width 114 height 156
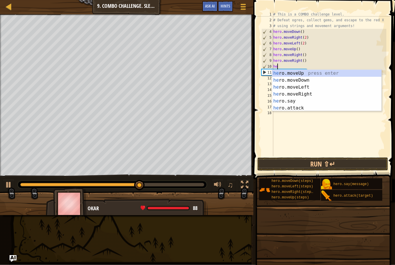
type textarea "h"
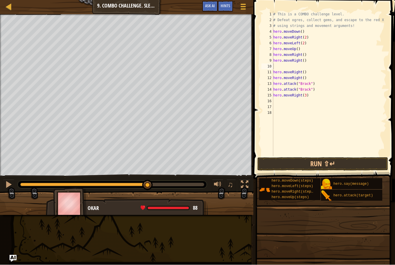
click at [315, 161] on button "Run ⇧↵" at bounding box center [322, 163] width 131 height 13
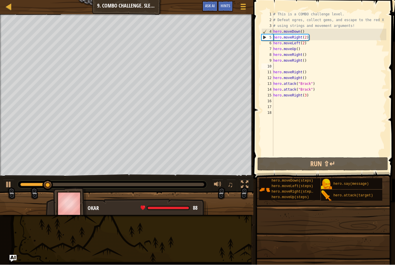
click at [12, 184] on div at bounding box center [9, 185] width 8 height 8
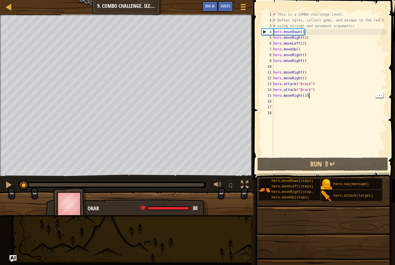
click at [311, 96] on div "# This is a COMBO challenge level. # Defeat [PERSON_NAME], collect gems, and es…" at bounding box center [329, 90] width 114 height 156
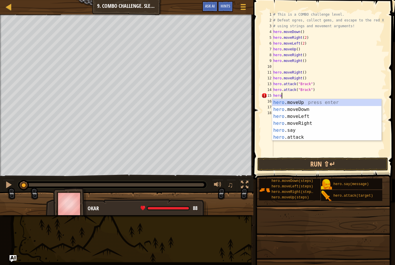
type textarea "h"
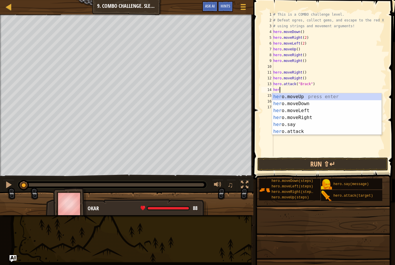
type textarea "h"
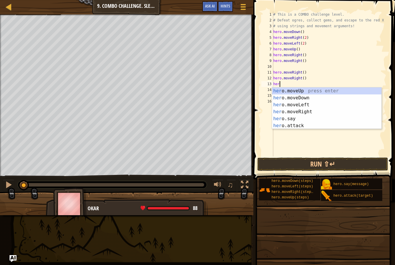
type textarea "h"
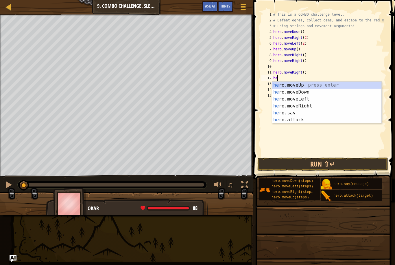
type textarea "h"
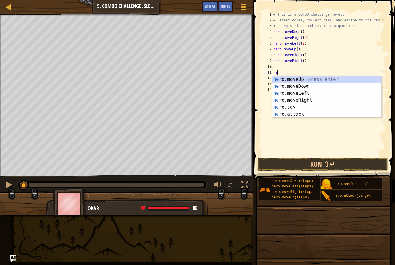
type textarea "h"
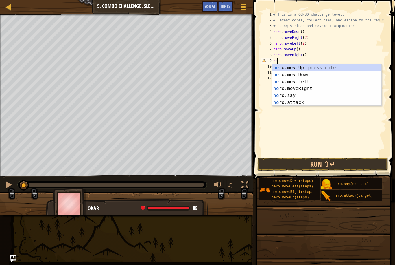
type textarea "h"
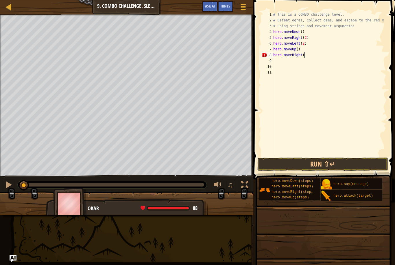
scroll to position [3, 3]
type textarea "hero.moveRight(2)"
type textarea "hero.attack("Ursa")"
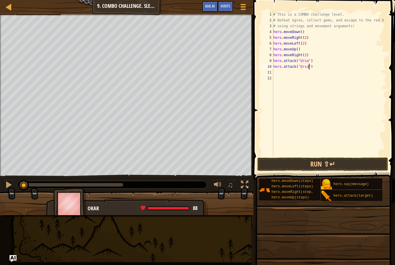
scroll to position [3, 0]
type textarea "l"
type textarea "hero.moveLeft(2)"
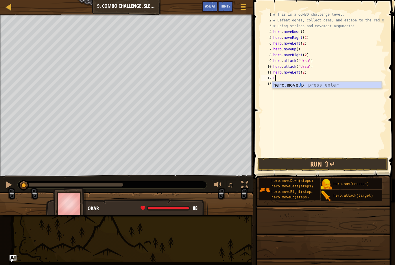
type textarea "up"
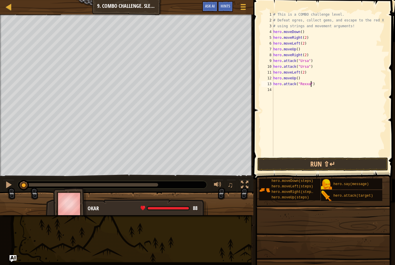
scroll to position [3, 3]
type textarea "hero.attack("Rexxar")"
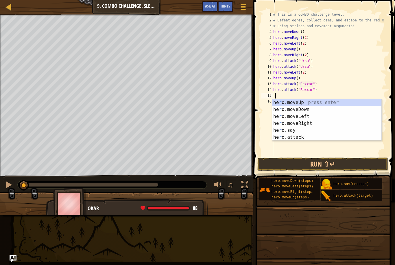
type textarea "ri"
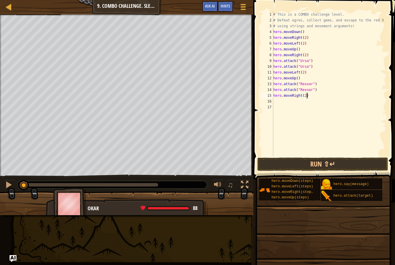
scroll to position [3, 3]
type textarea "hero.moveRight()"
type textarea "hero.attack("Brack")"
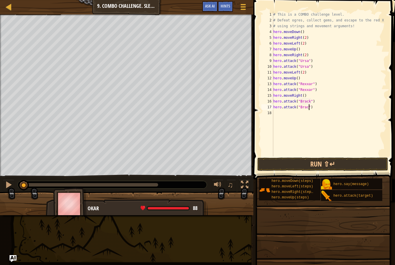
type textarea "hero.attack("Brack")"
type textarea "f"
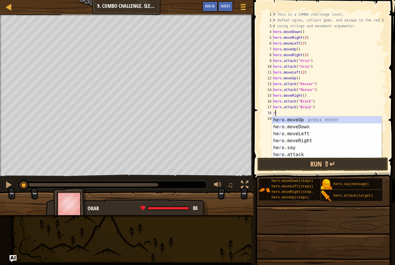
type textarea "ri"
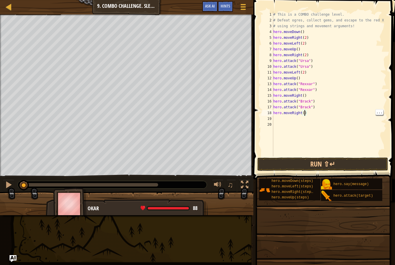
scroll to position [3, 3]
type textarea "hero.moveRight(2)"
click at [339, 165] on button "Run ⇧↵" at bounding box center [322, 163] width 131 height 13
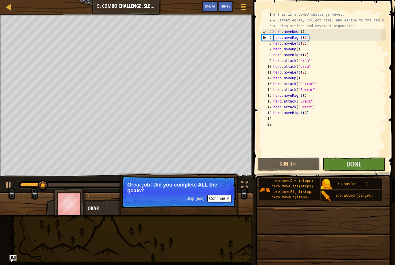
click at [221, 199] on button "Continue" at bounding box center [219, 198] width 24 height 8
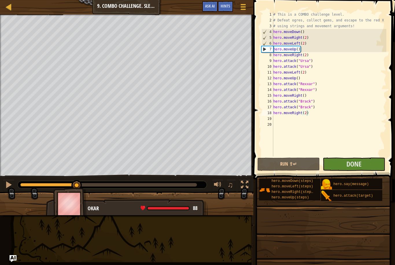
click at [9, 185] on div at bounding box center [9, 185] width 8 height 8
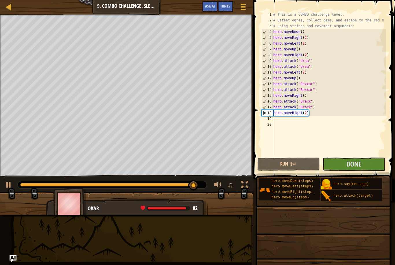
click at [363, 161] on button "Done" at bounding box center [354, 163] width 62 height 13
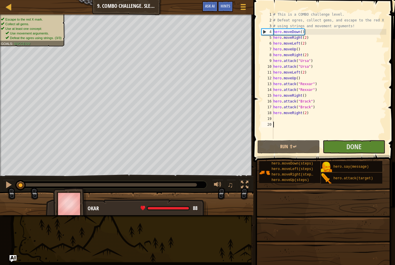
click at [349, 145] on span "Done" at bounding box center [353, 146] width 15 height 9
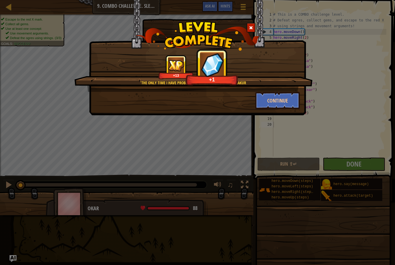
click at [280, 99] on button "Continue" at bounding box center [277, 100] width 45 height 17
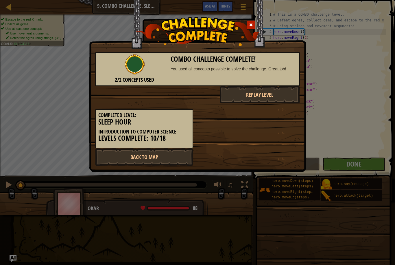
click at [156, 153] on link "Back to Map" at bounding box center [144, 156] width 98 height 17
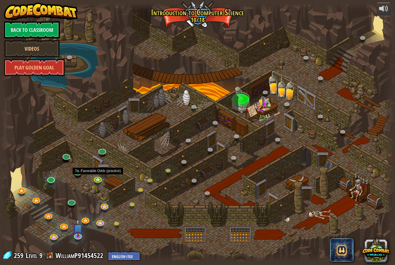
click at [99, 180] on link at bounding box center [98, 179] width 12 height 9
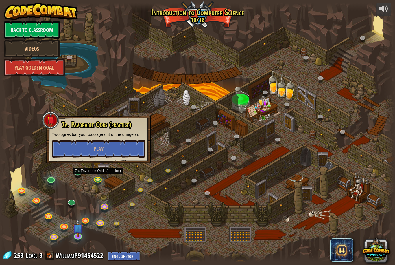
click at [120, 150] on button "Play" at bounding box center [98, 148] width 93 height 17
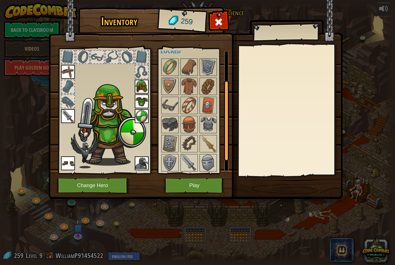
scroll to position [45, 0]
click at [175, 87] on img at bounding box center [170, 86] width 16 height 16
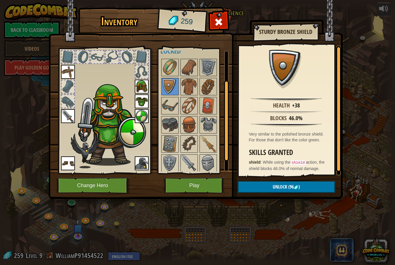
click at [205, 145] on img at bounding box center [208, 144] width 16 height 16
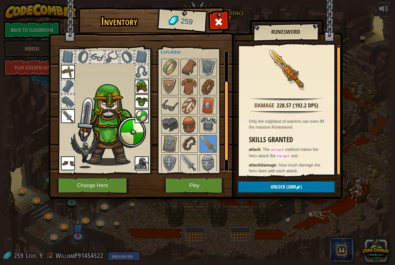
click at [190, 146] on img at bounding box center [189, 144] width 16 height 16
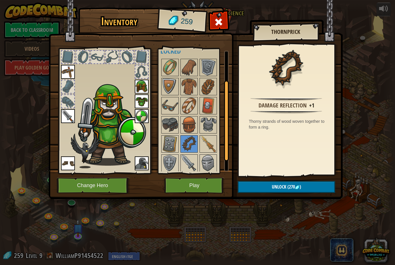
click at [174, 144] on img at bounding box center [170, 144] width 16 height 16
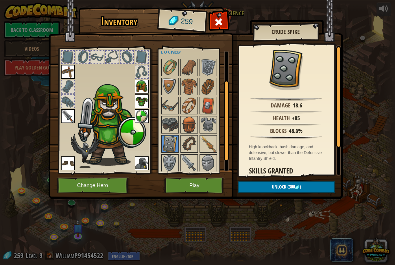
click at [145, 119] on img at bounding box center [142, 116] width 14 height 14
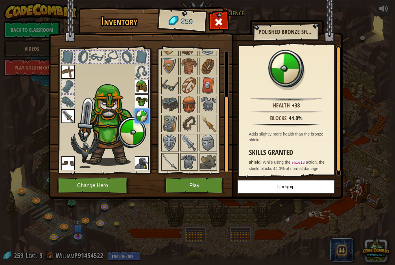
scroll to position [64, 0]
click at [189, 148] on img at bounding box center [189, 143] width 16 height 16
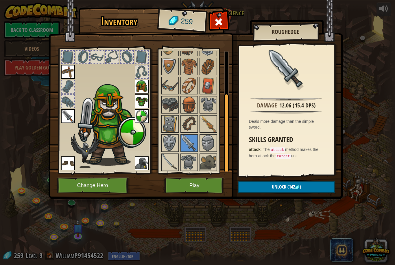
click at [204, 121] on img at bounding box center [208, 124] width 16 height 16
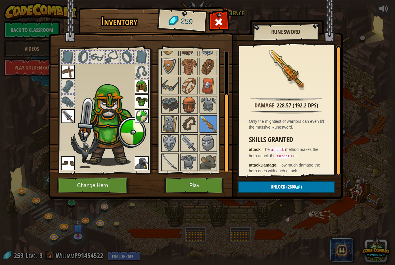
click at [172, 162] on img at bounding box center [170, 162] width 16 height 16
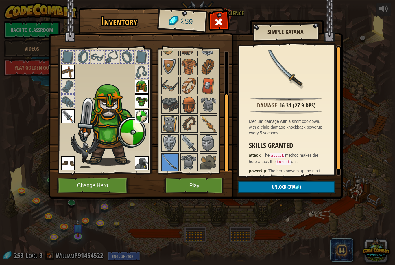
click at [191, 144] on img at bounding box center [189, 143] width 16 height 16
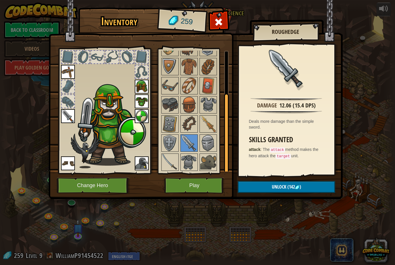
click at [173, 163] on img at bounding box center [170, 162] width 16 height 16
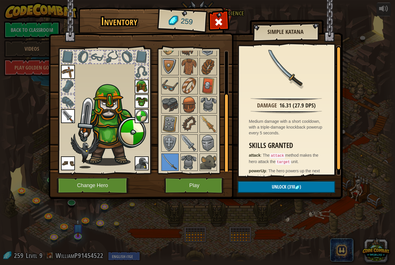
click at [207, 127] on img at bounding box center [208, 124] width 16 height 16
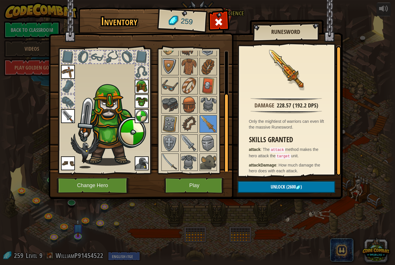
click at [175, 162] on img at bounding box center [170, 162] width 16 height 16
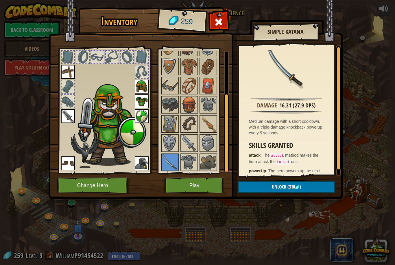
click at [69, 115] on img at bounding box center [68, 116] width 14 height 14
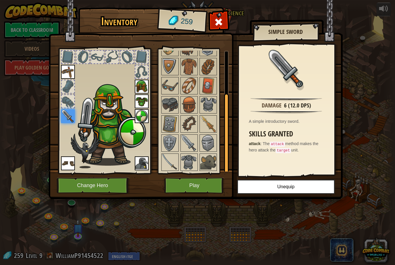
click at [215, 128] on img at bounding box center [208, 124] width 16 height 16
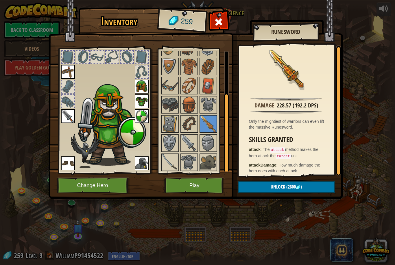
click at [113, 187] on button "Change Hero" at bounding box center [93, 185] width 73 height 16
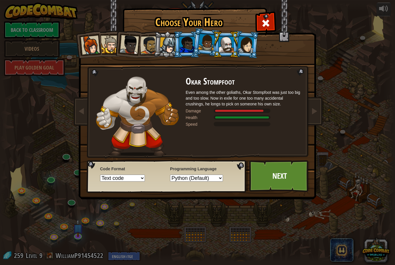
click at [246, 52] on div at bounding box center [246, 44] width 16 height 16
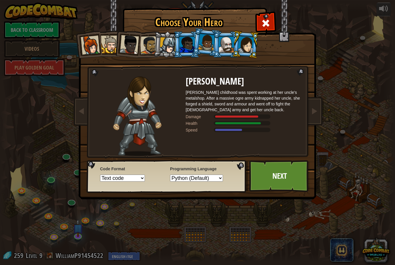
click at [168, 48] on div at bounding box center [168, 45] width 16 height 16
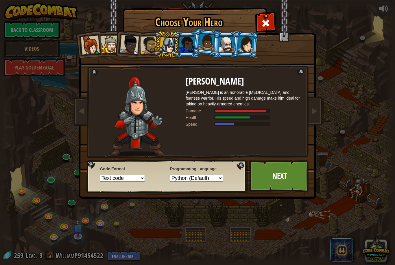
click at [142, 44] on div at bounding box center [149, 45] width 18 height 18
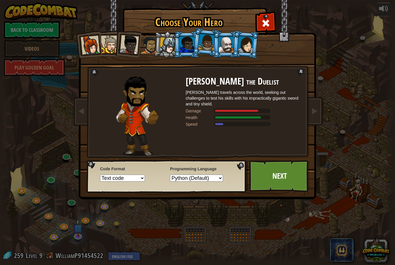
click at [112, 50] on div at bounding box center [110, 45] width 18 height 18
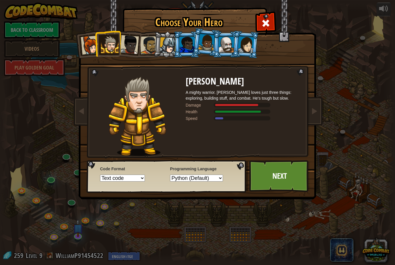
click at [227, 45] on div at bounding box center [226, 45] width 15 height 16
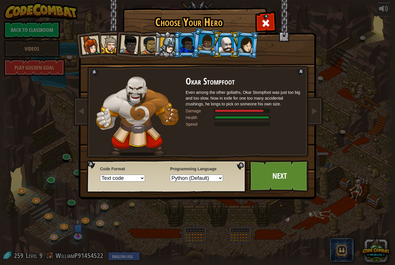
click at [276, 177] on link "Next" at bounding box center [279, 176] width 60 height 32
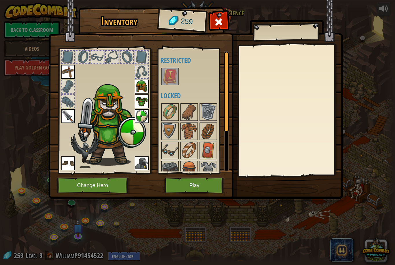
click at [215, 15] on img at bounding box center [196, 94] width 294 height 210
click at [225, 19] on div at bounding box center [219, 23] width 18 height 18
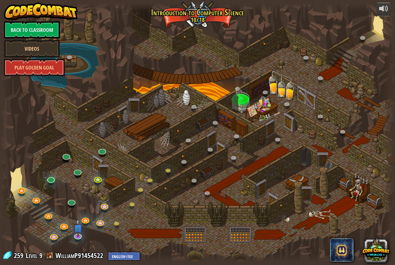
click at [379, 250] on button at bounding box center [376, 249] width 28 height 28
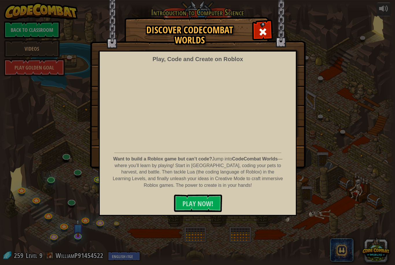
click at [264, 27] on div at bounding box center [263, 31] width 18 height 18
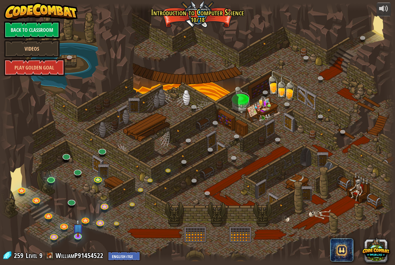
click at [98, 226] on link at bounding box center [100, 222] width 12 height 9
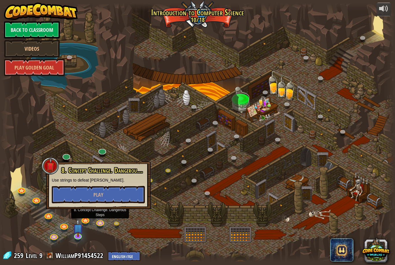
click at [120, 217] on div at bounding box center [197, 132] width 395 height 258
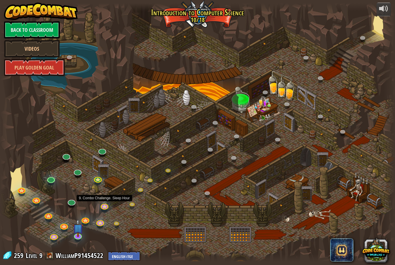
click at [104, 204] on link at bounding box center [105, 206] width 12 height 9
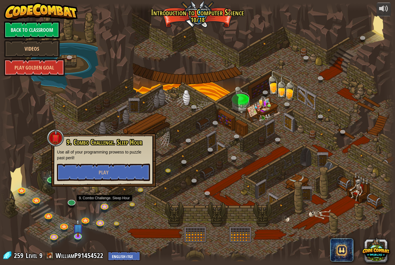
click at [113, 172] on button "Play" at bounding box center [103, 171] width 93 height 17
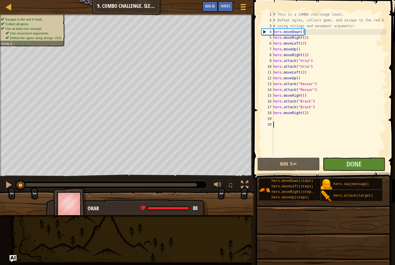
click at [361, 161] on span "Done" at bounding box center [353, 163] width 15 height 9
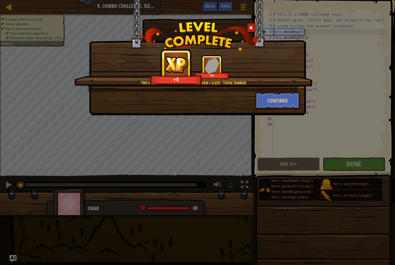
click at [278, 99] on button "Continue" at bounding box center [277, 100] width 45 height 17
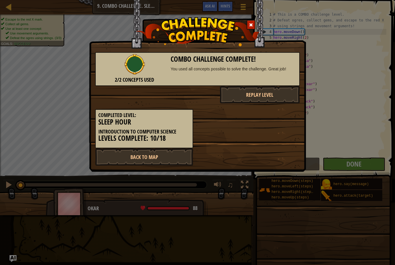
click at [163, 159] on link "Back to Map" at bounding box center [144, 156] width 98 height 17
